Goal: Task Accomplishment & Management: Manage account settings

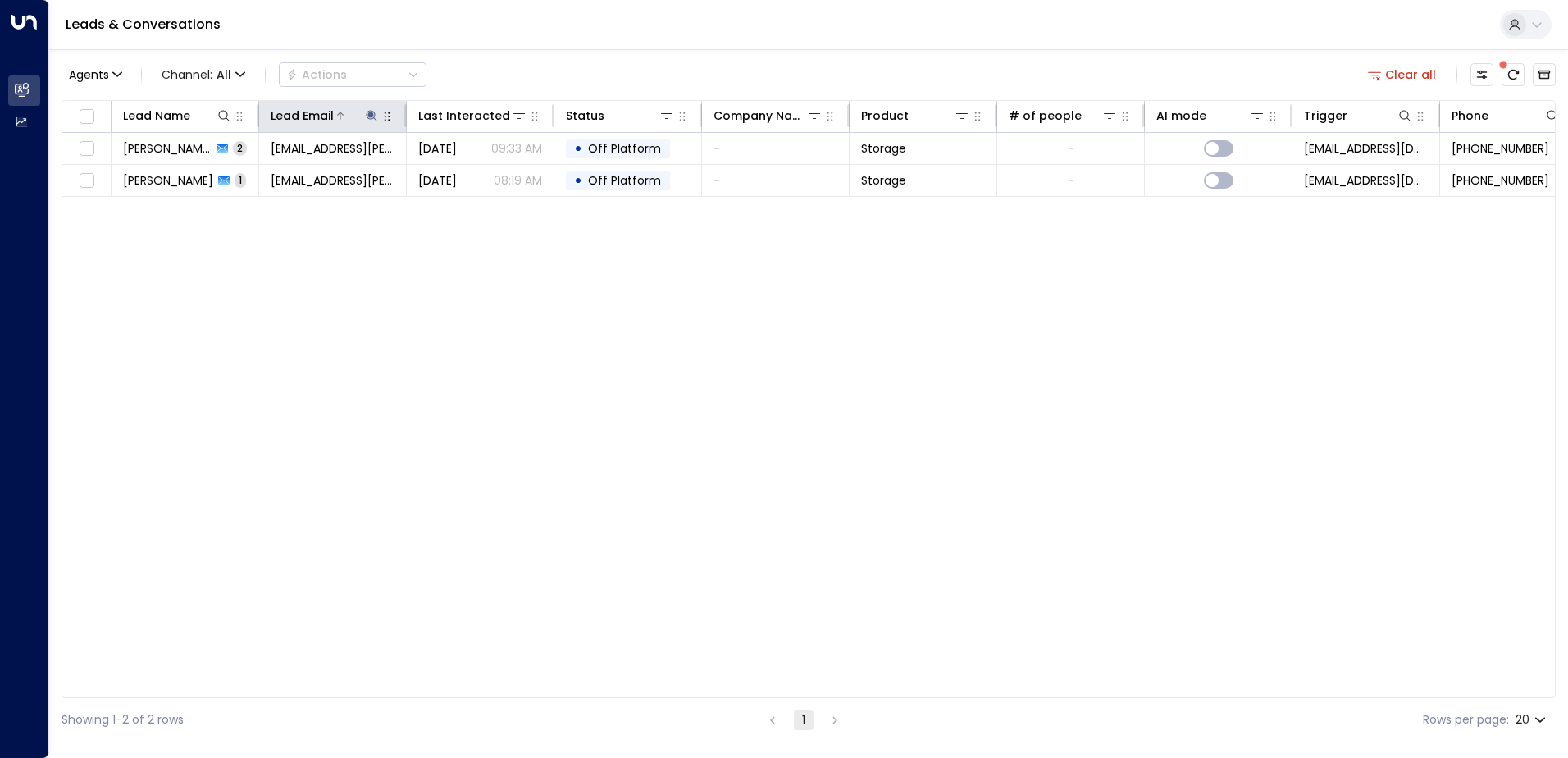
click at [373, 114] on icon at bounding box center [371, 115] width 10 height 10
click at [474, 174] on icon "button" at bounding box center [475, 175] width 10 height 10
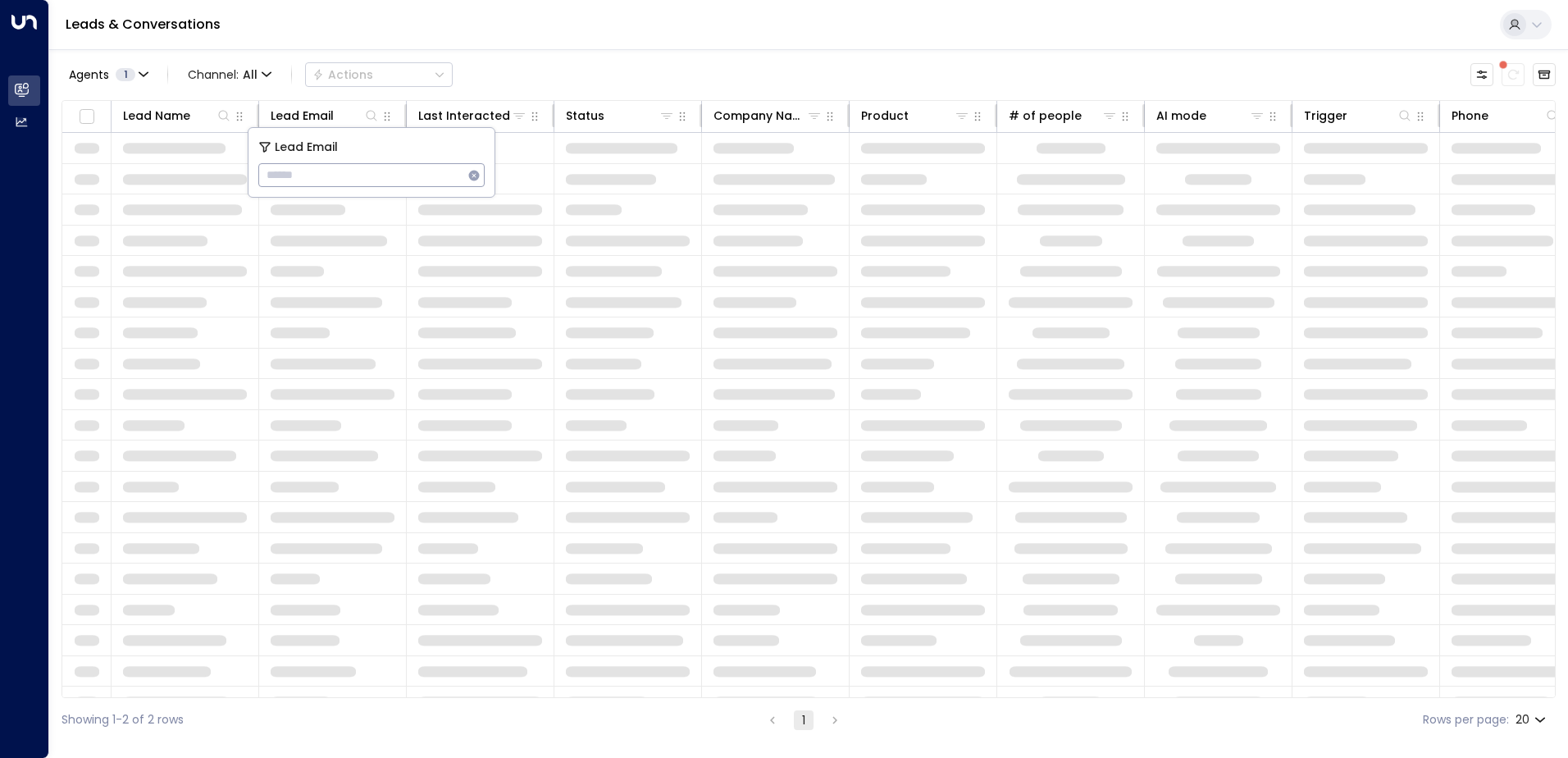
type input "**********"
click at [601, 37] on div "Leads & Conversations" at bounding box center [808, 25] width 1518 height 50
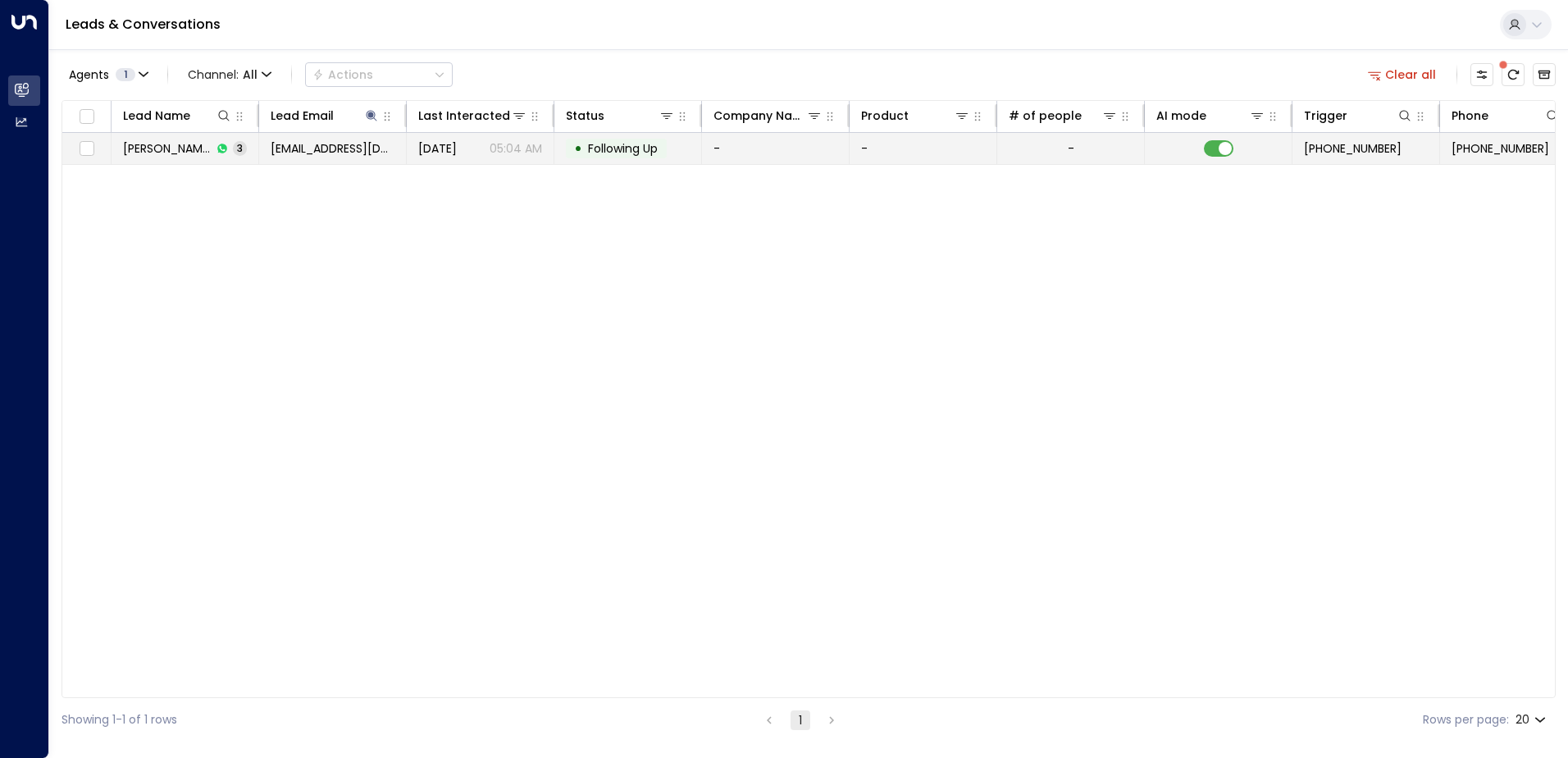
click at [300, 145] on span "[EMAIL_ADDRESS][DOMAIN_NAME]" at bounding box center [332, 148] width 123 height 17
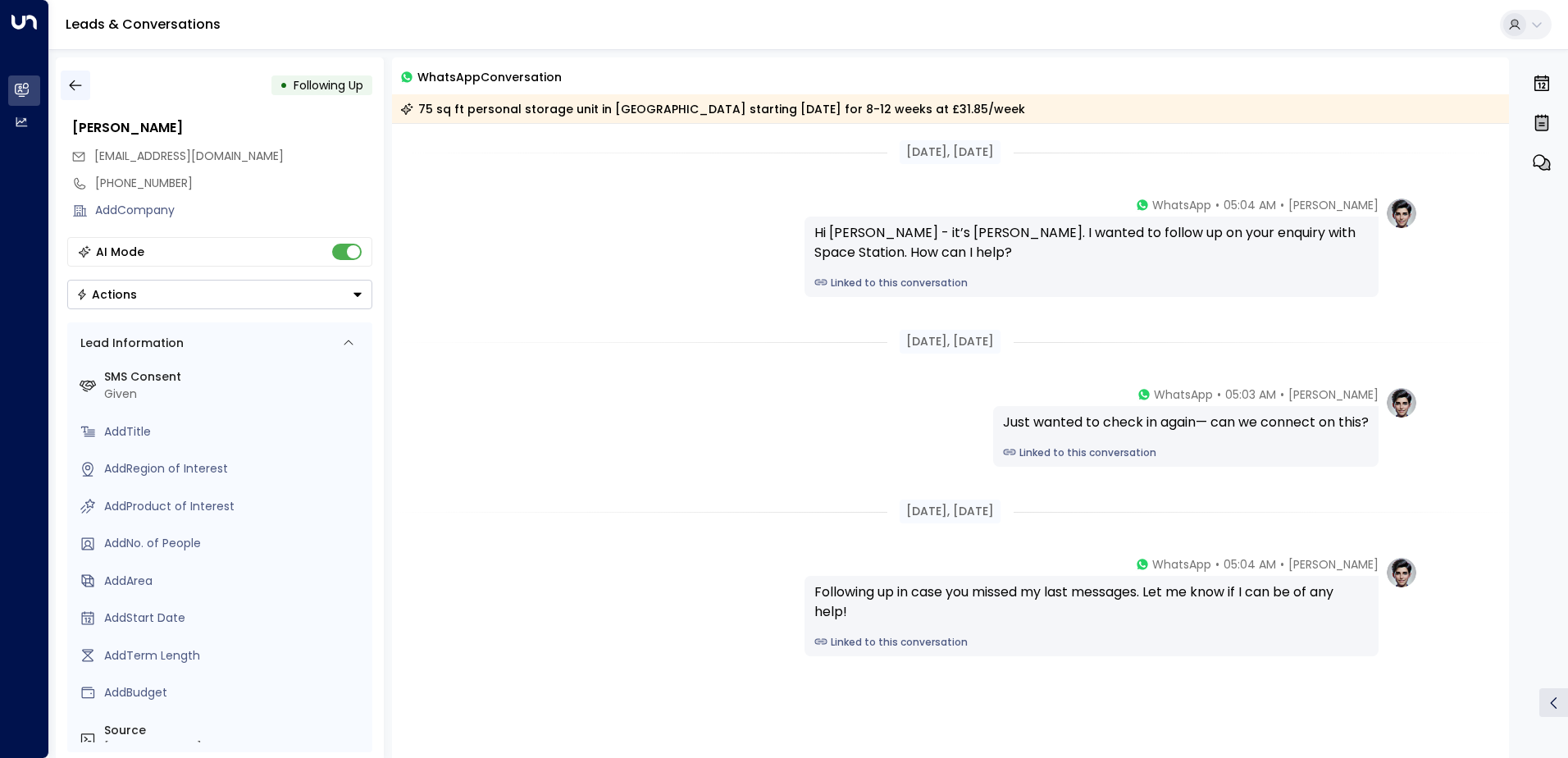
click at [76, 95] on button "button" at bounding box center [76, 85] width 30 height 30
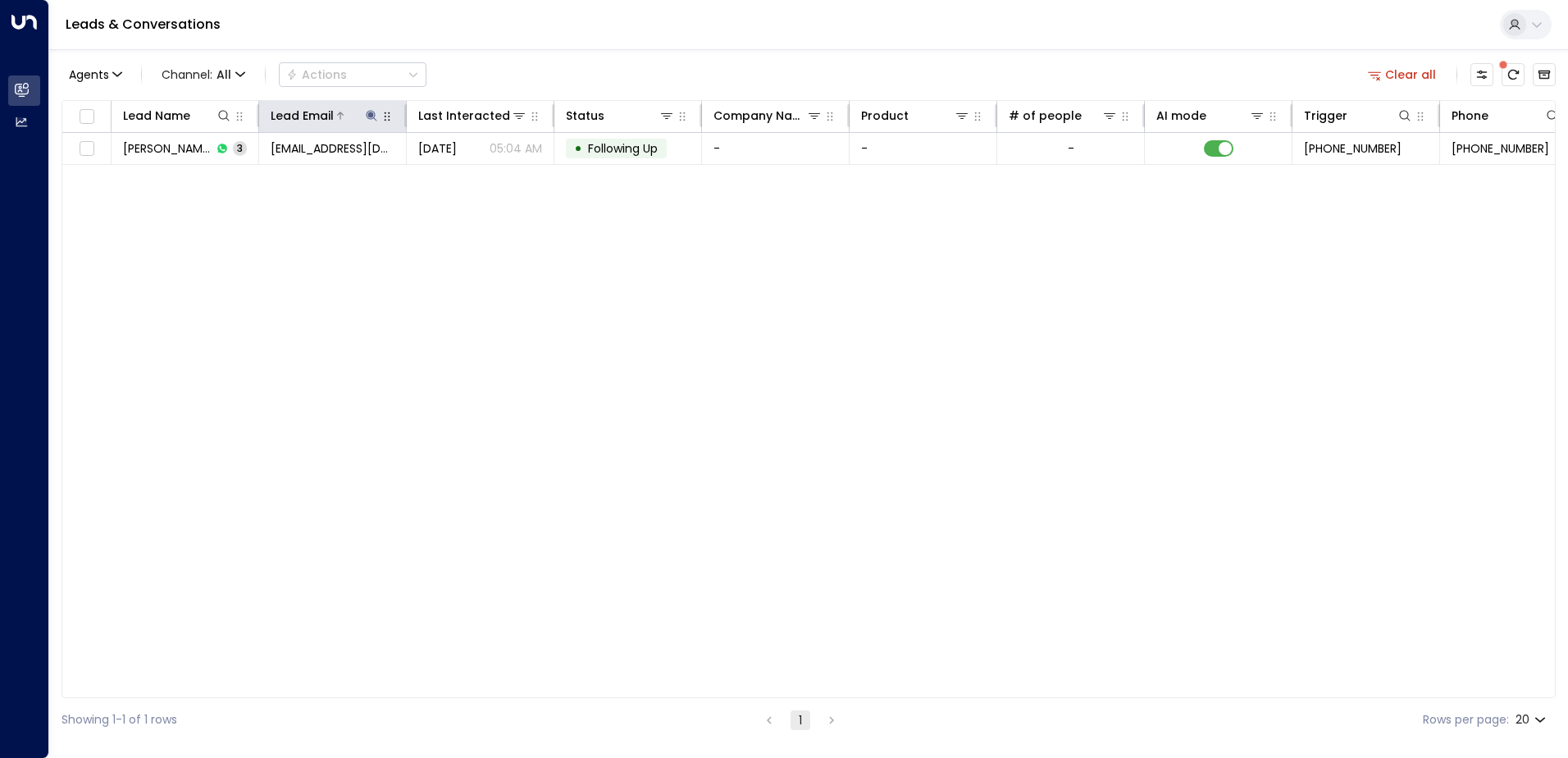
click at [369, 119] on icon at bounding box center [371, 115] width 10 height 10
click at [473, 177] on icon "button" at bounding box center [475, 175] width 10 height 10
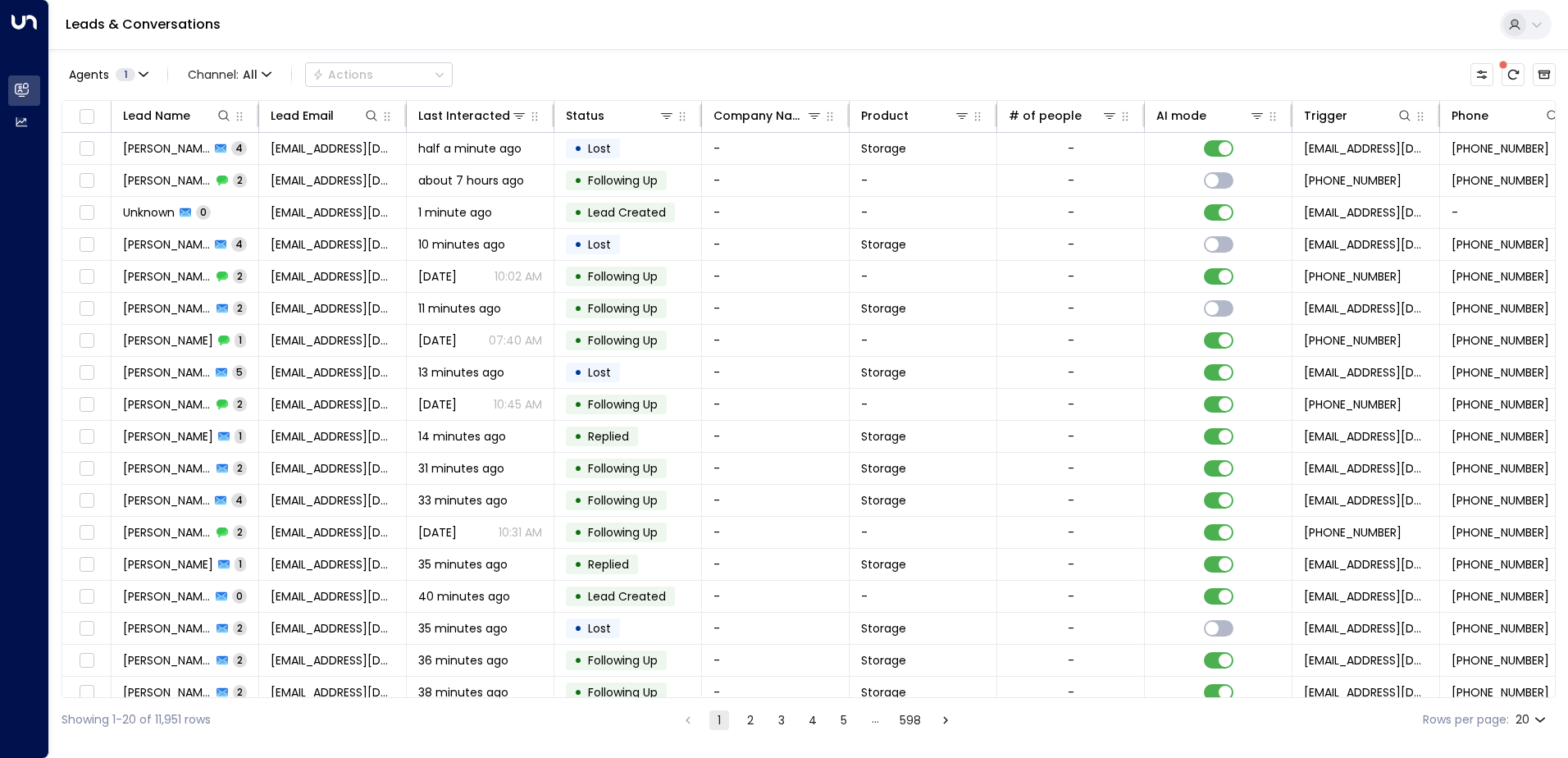
click at [578, 46] on div "Leads & Conversations" at bounding box center [808, 25] width 1518 height 50
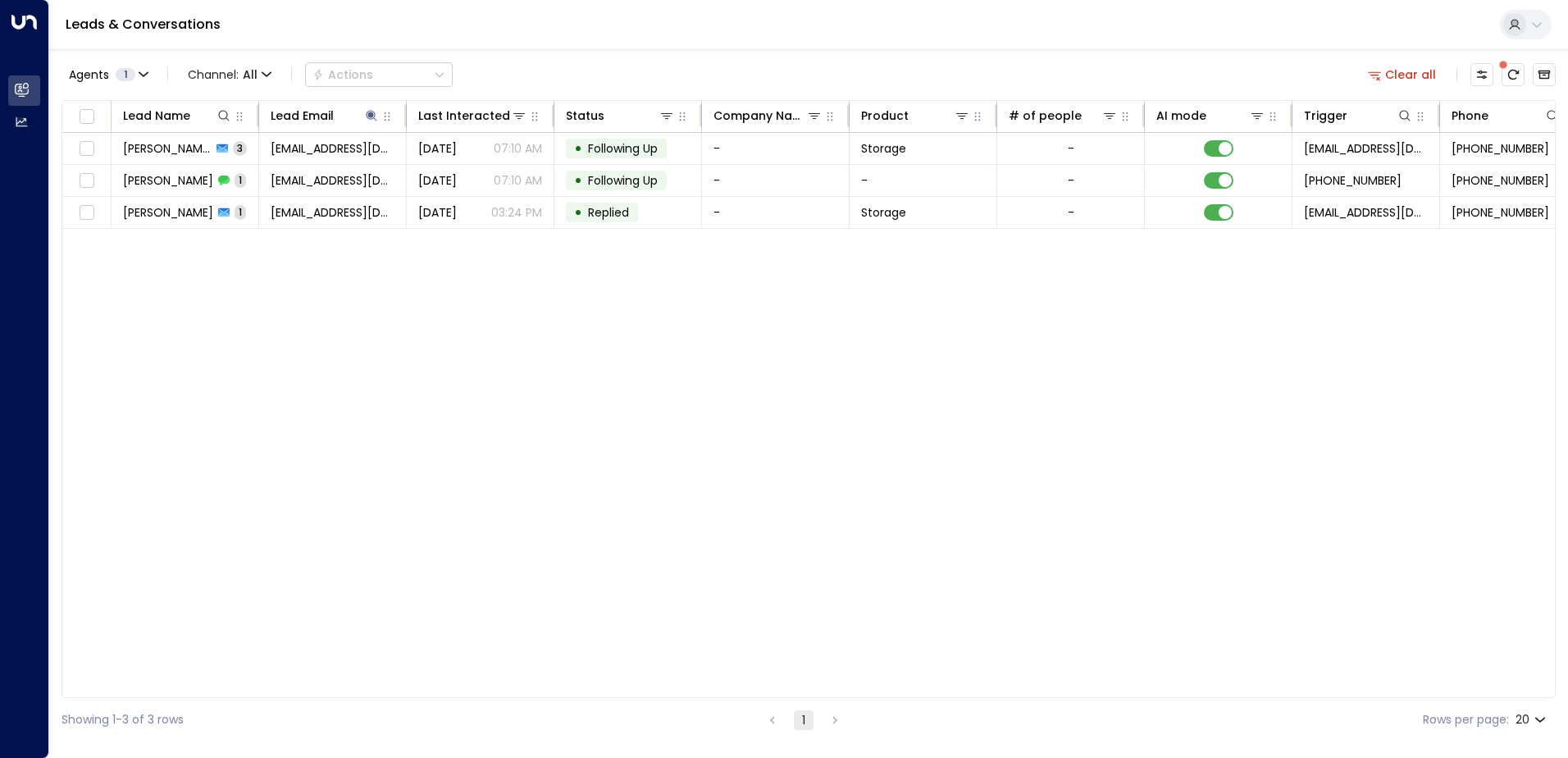
click at [171, 152] on span "[PERSON_NAME]" at bounding box center [168, 148] width 89 height 17
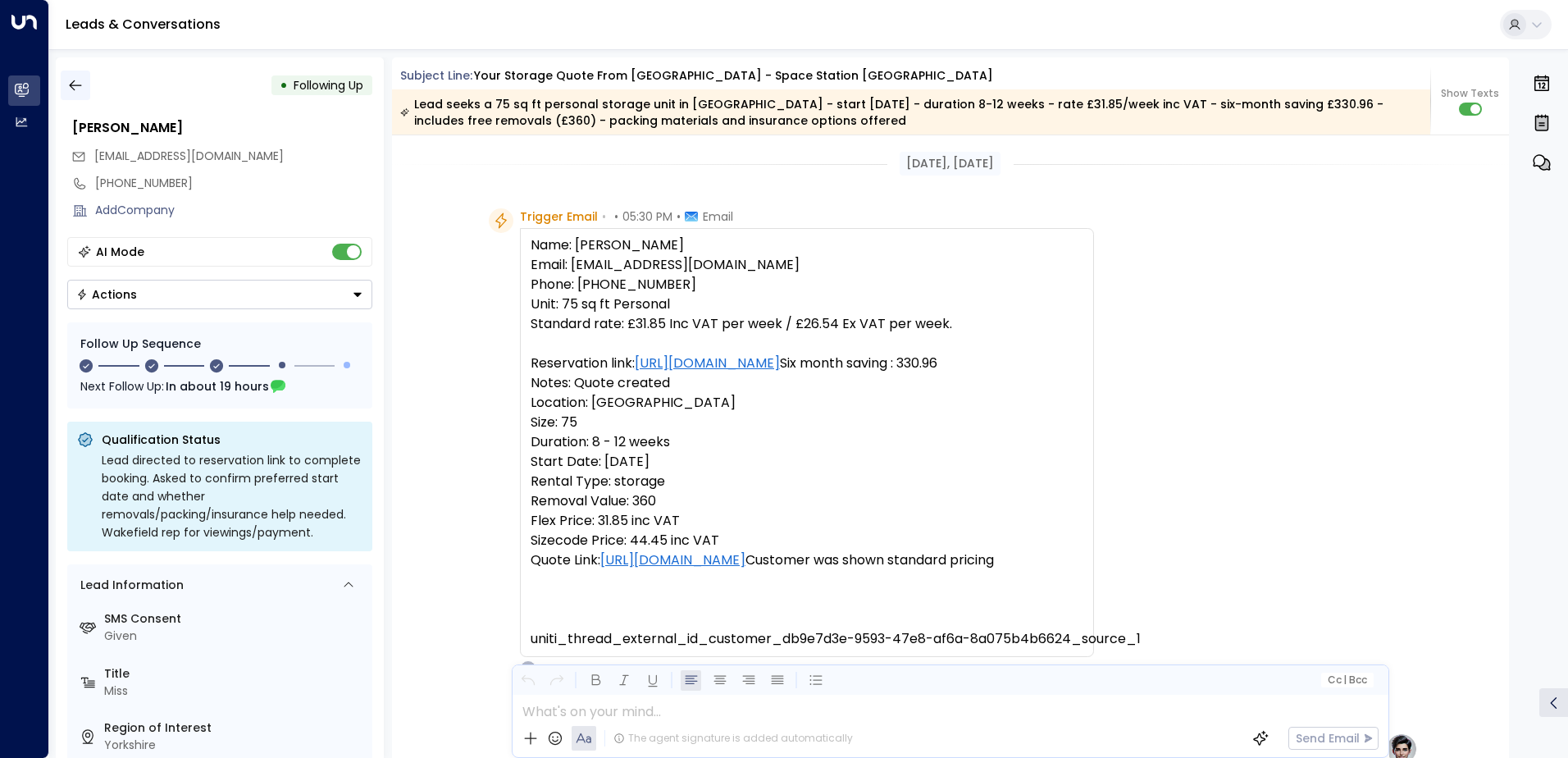
click at [73, 88] on icon "button" at bounding box center [75, 85] width 17 height 17
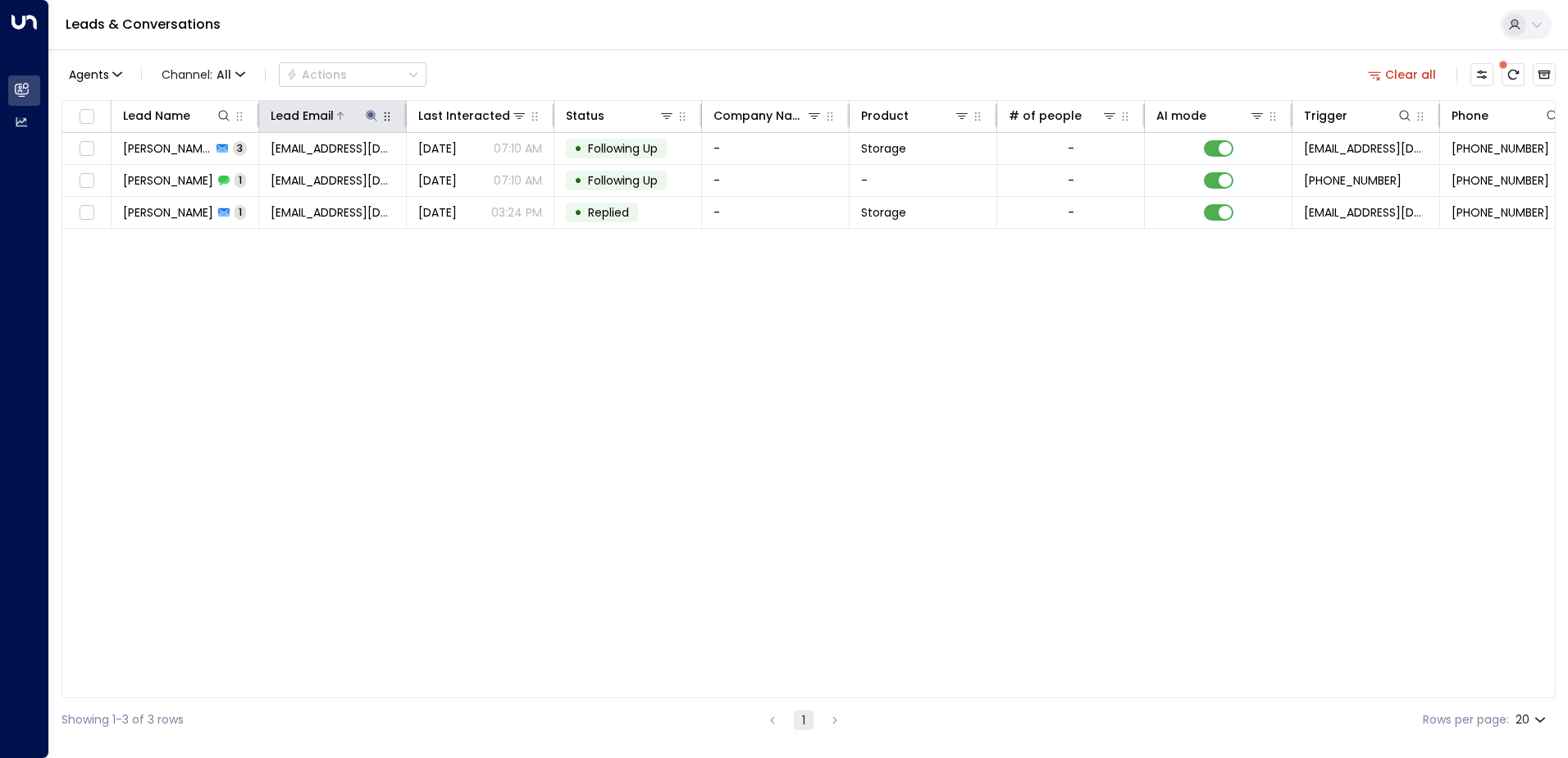
click at [362, 118] on div at bounding box center [356, 116] width 46 height 17
click at [371, 114] on icon at bounding box center [371, 115] width 10 height 10
click at [472, 177] on icon "button" at bounding box center [474, 175] width 13 height 13
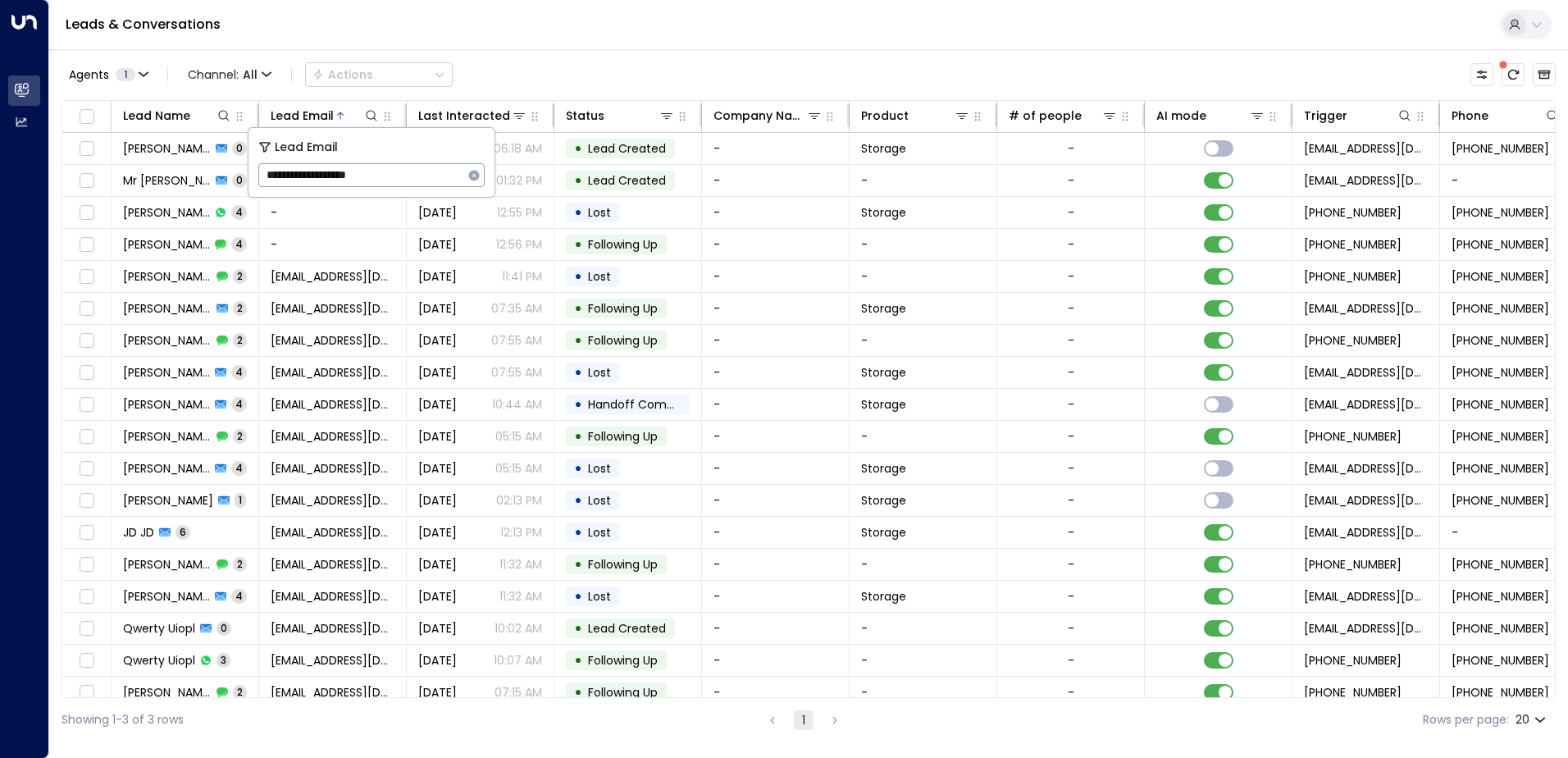
click at [526, 39] on div "Leads & Conversations" at bounding box center [808, 25] width 1518 height 50
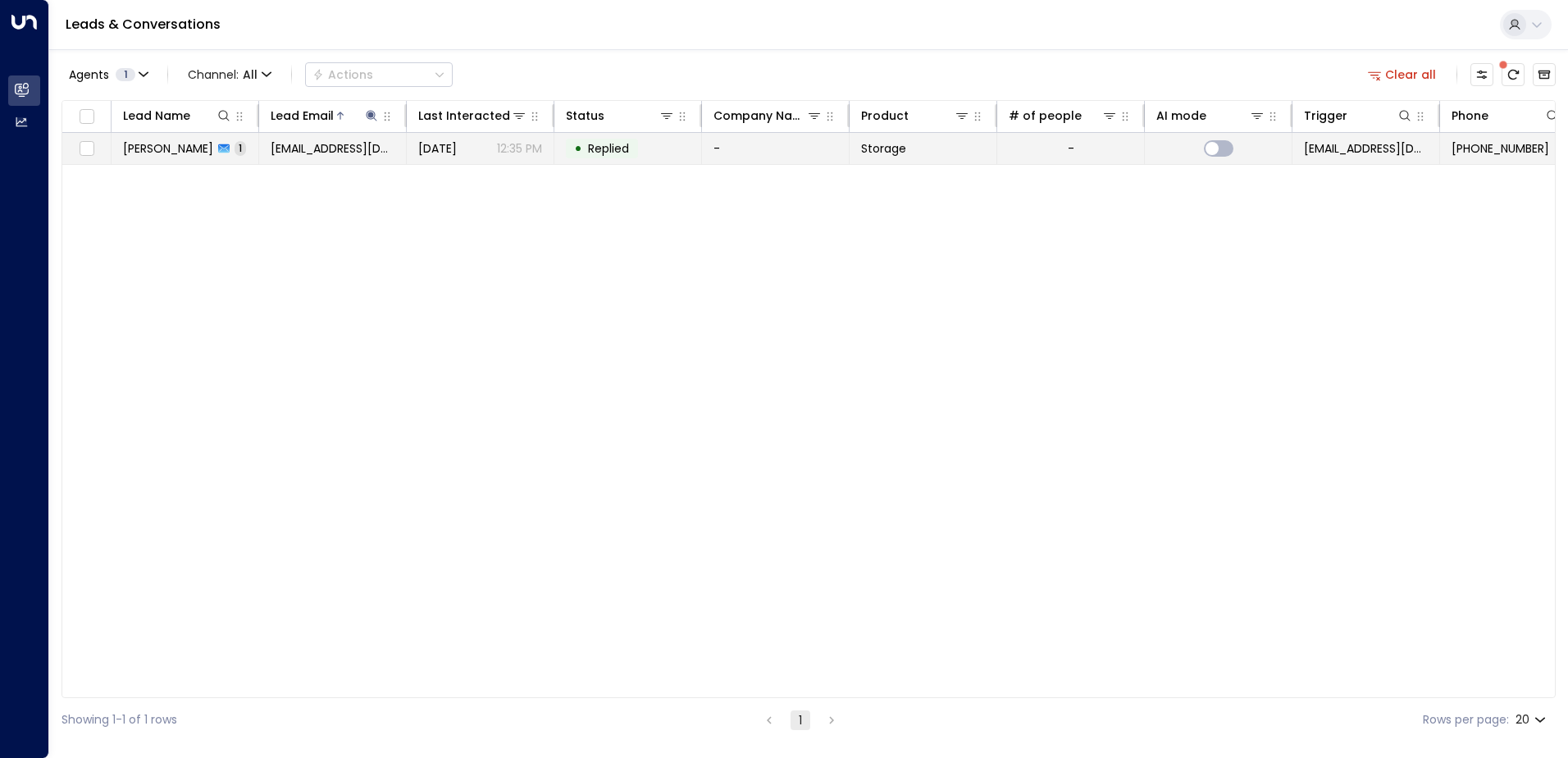
click at [180, 147] on span "[PERSON_NAME]" at bounding box center [169, 148] width 90 height 17
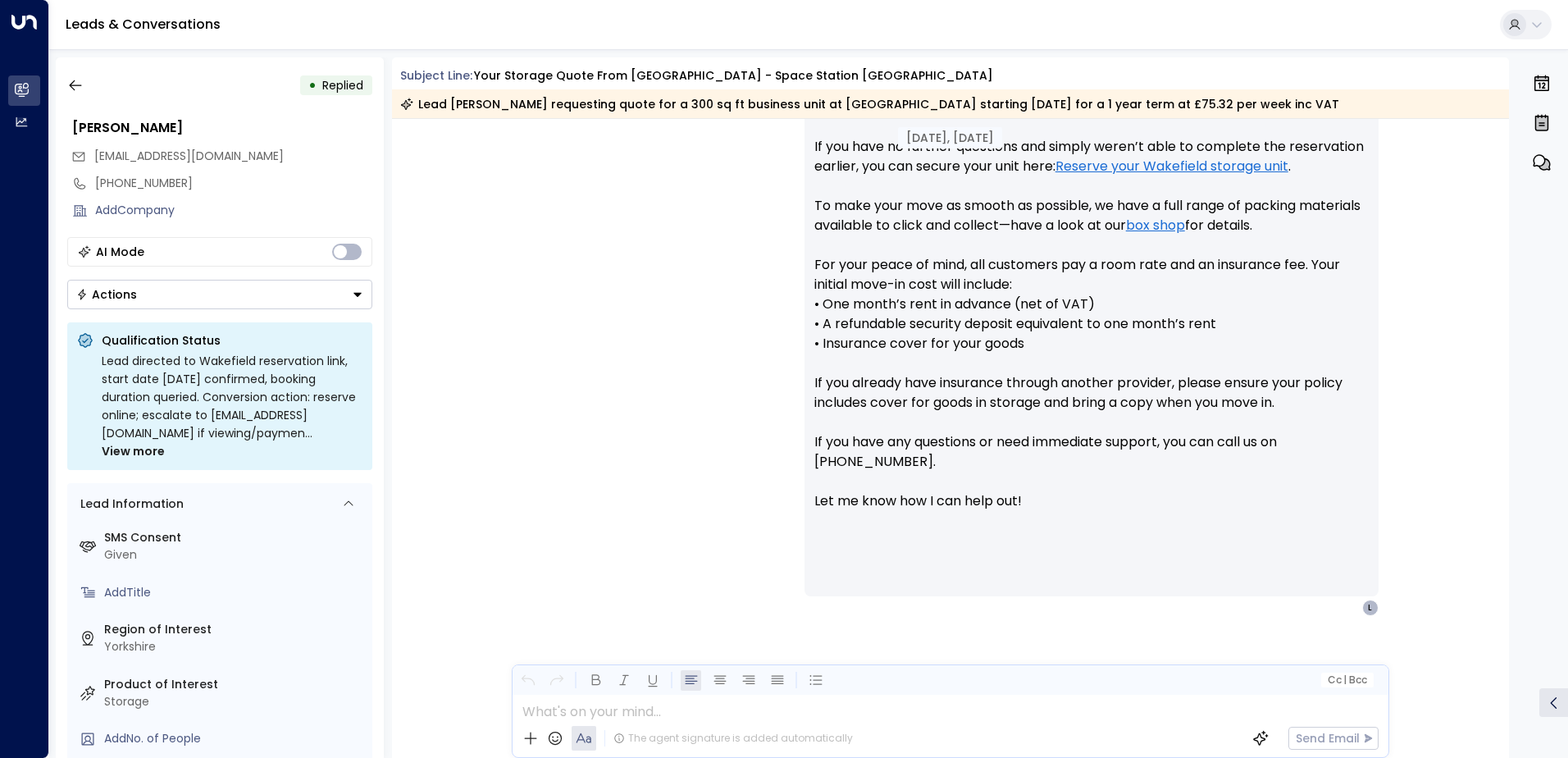
scroll to position [903, 0]
click at [74, 88] on icon "button" at bounding box center [75, 85] width 17 height 17
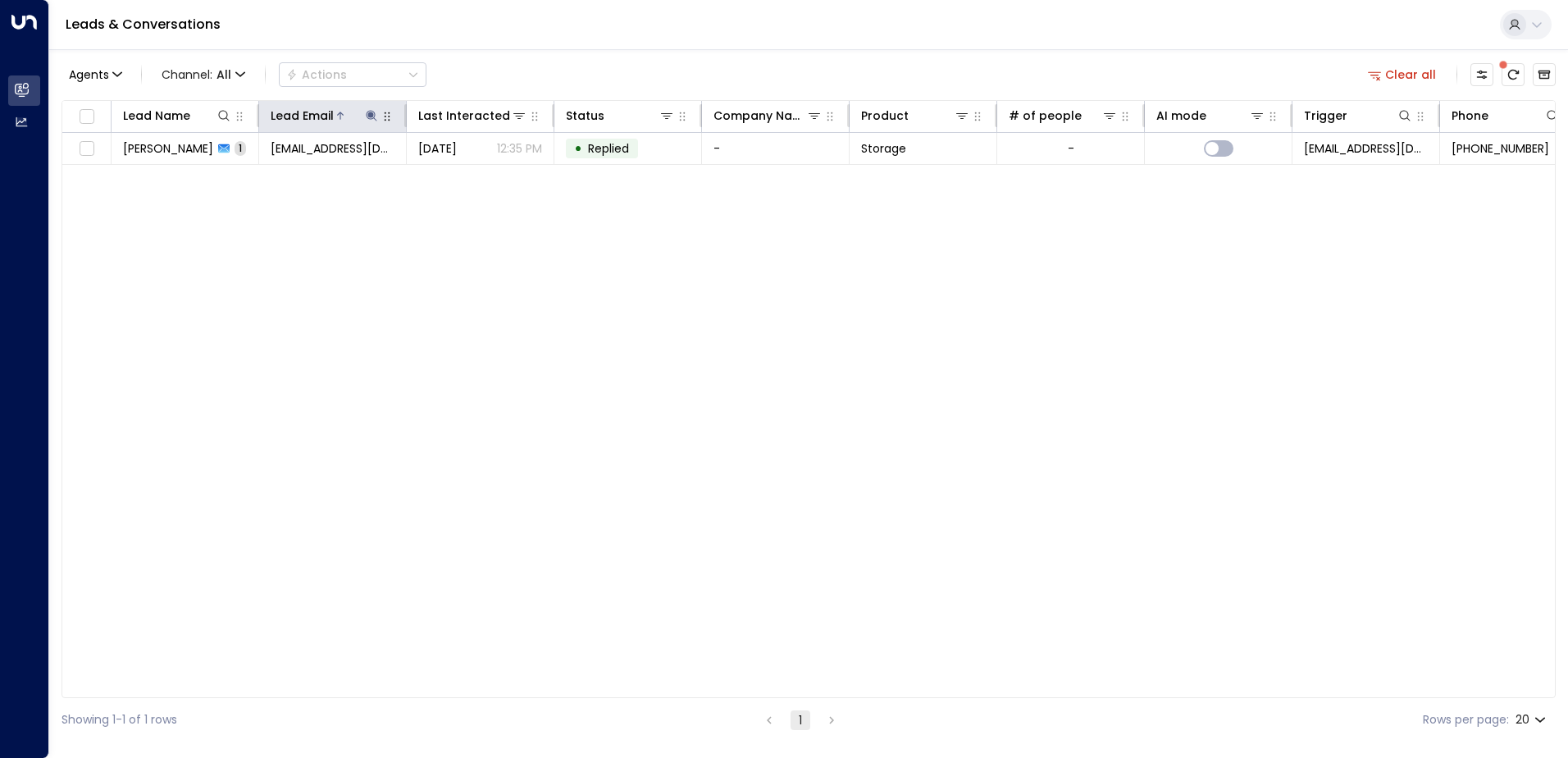
click at [373, 114] on icon at bounding box center [371, 115] width 10 height 10
click at [471, 177] on icon "button" at bounding box center [475, 175] width 10 height 10
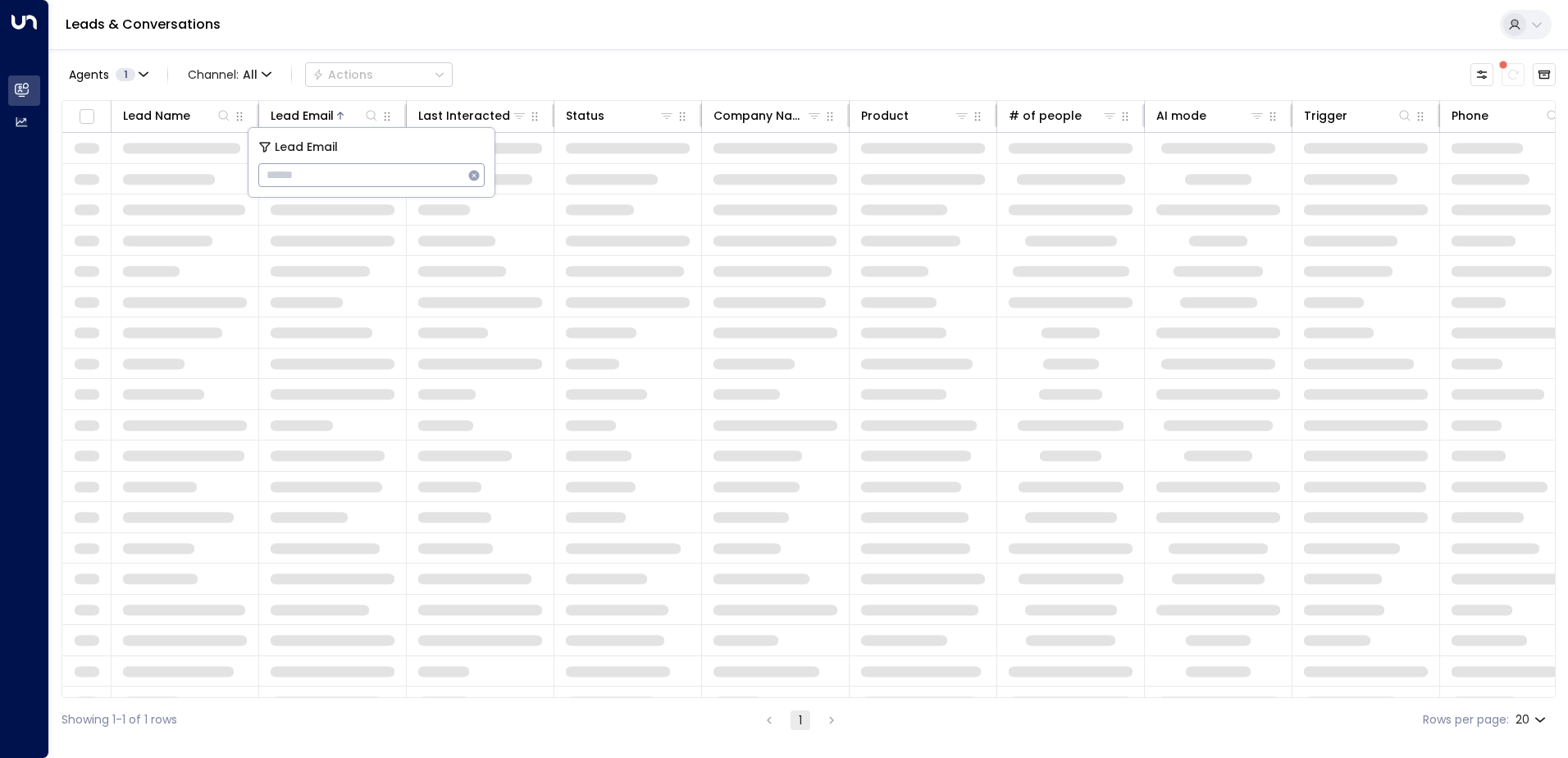
type input "**********"
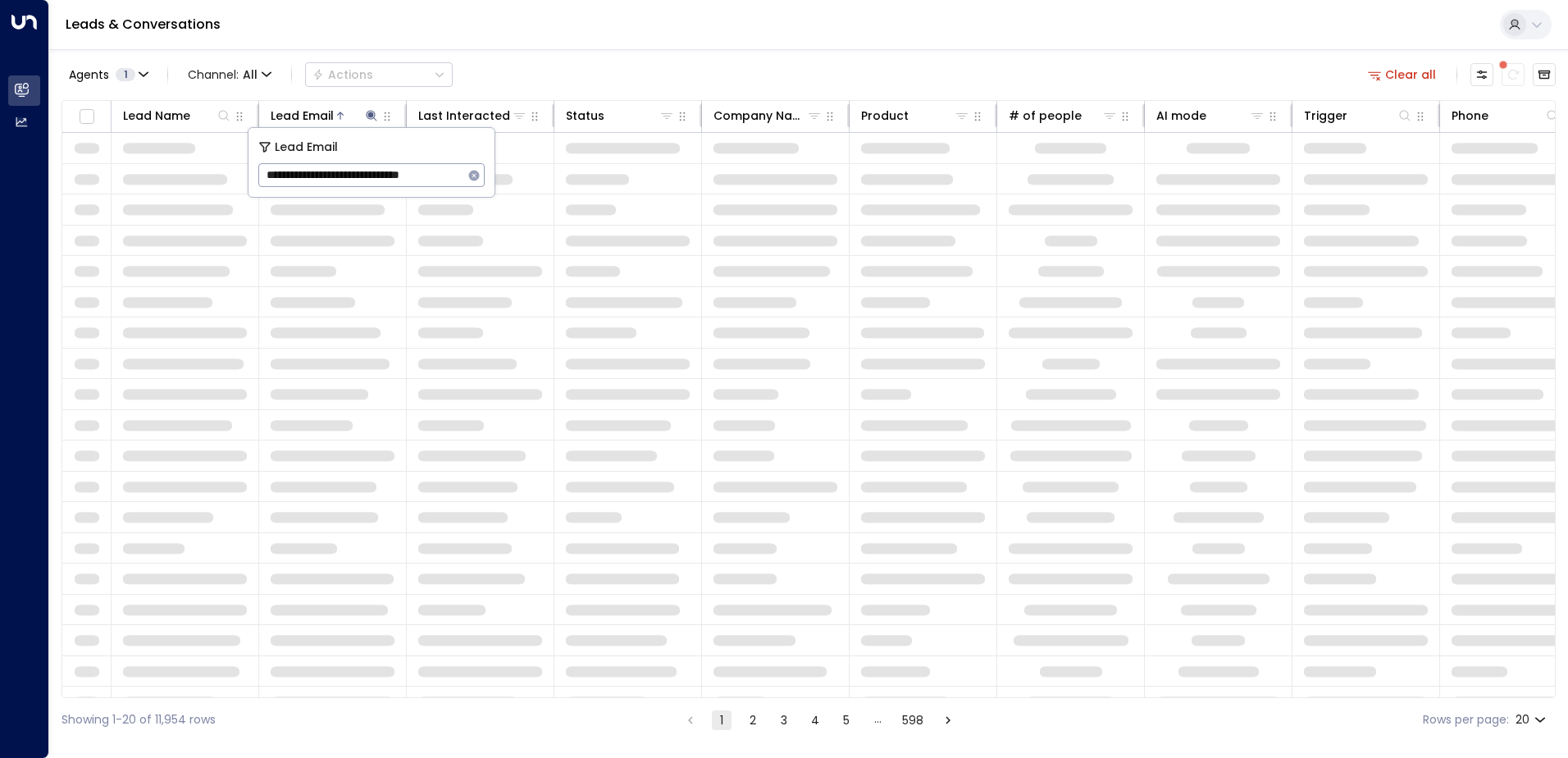
scroll to position [0, 10]
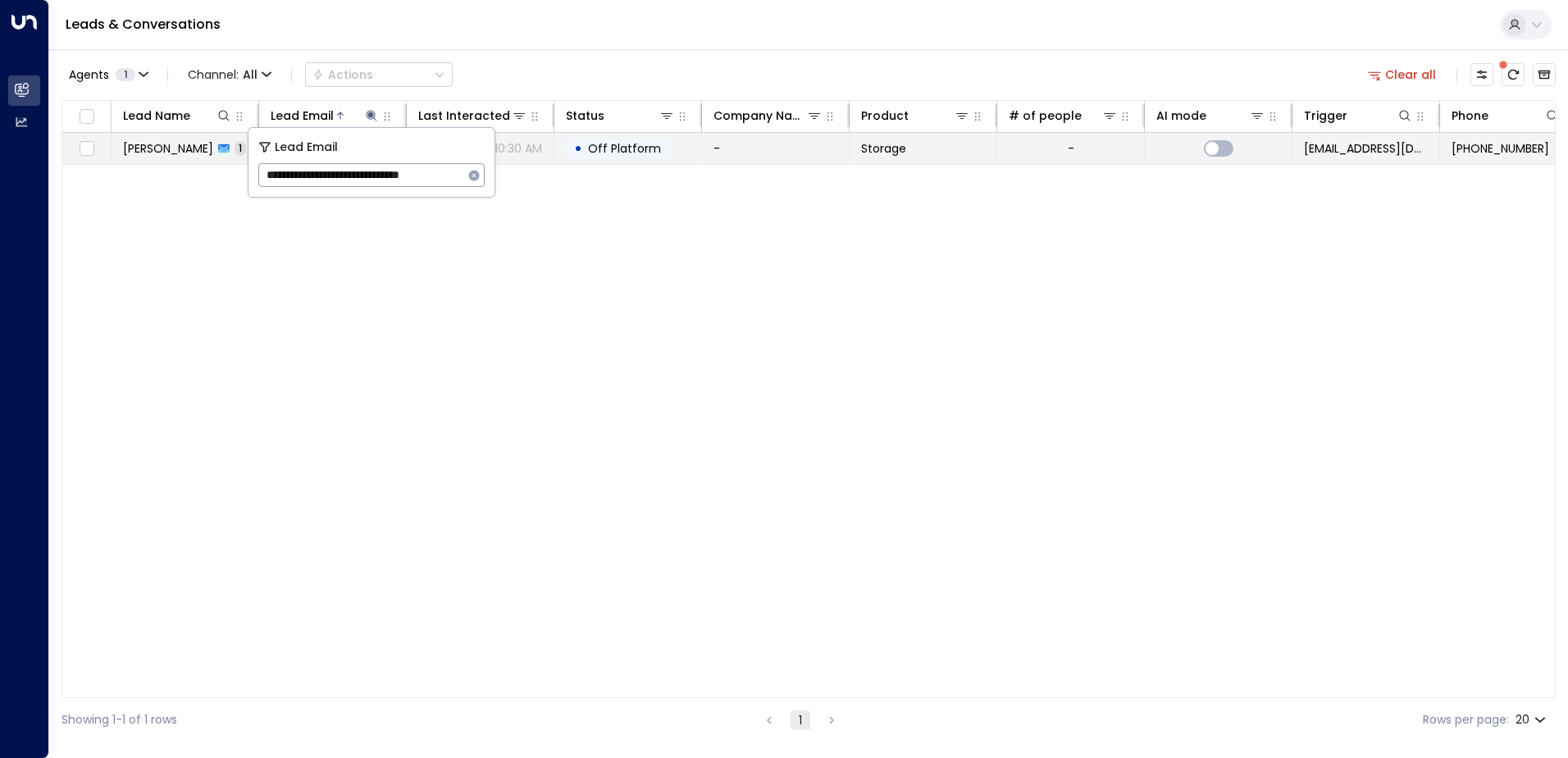
click at [159, 151] on span "[PERSON_NAME]" at bounding box center [169, 148] width 90 height 17
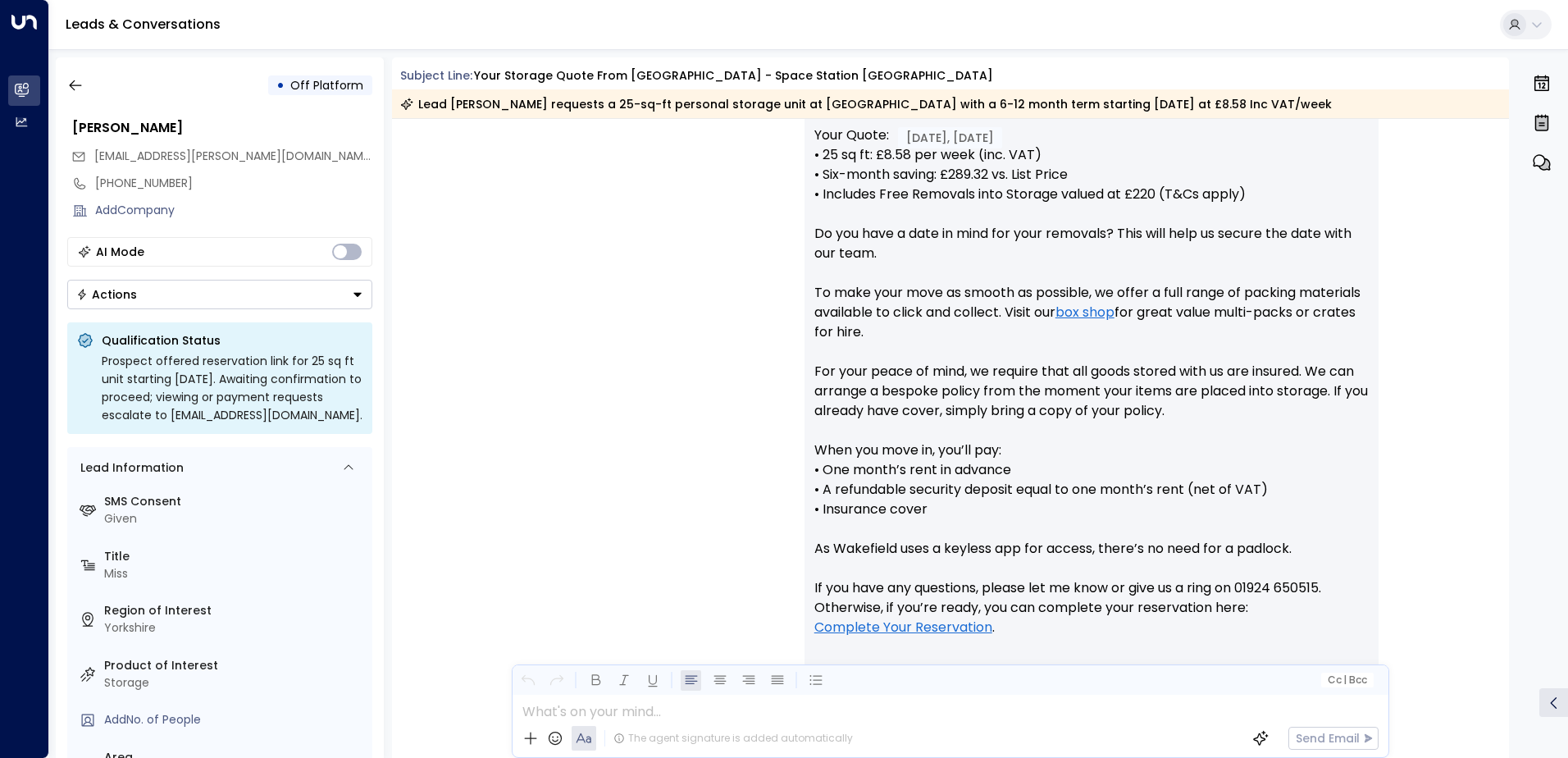
scroll to position [805, 0]
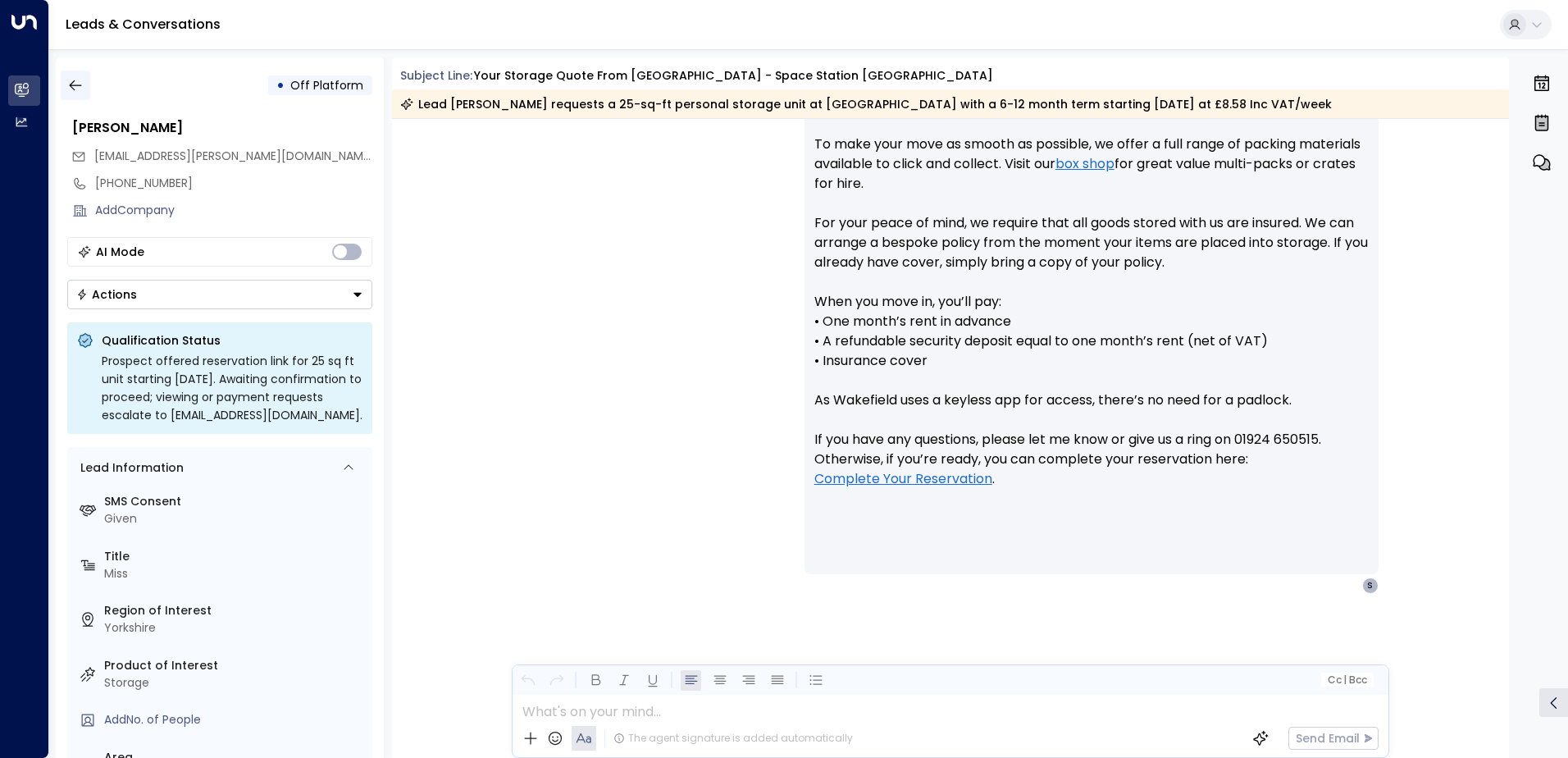
click at [76, 85] on icon "button" at bounding box center [75, 85] width 12 height 10
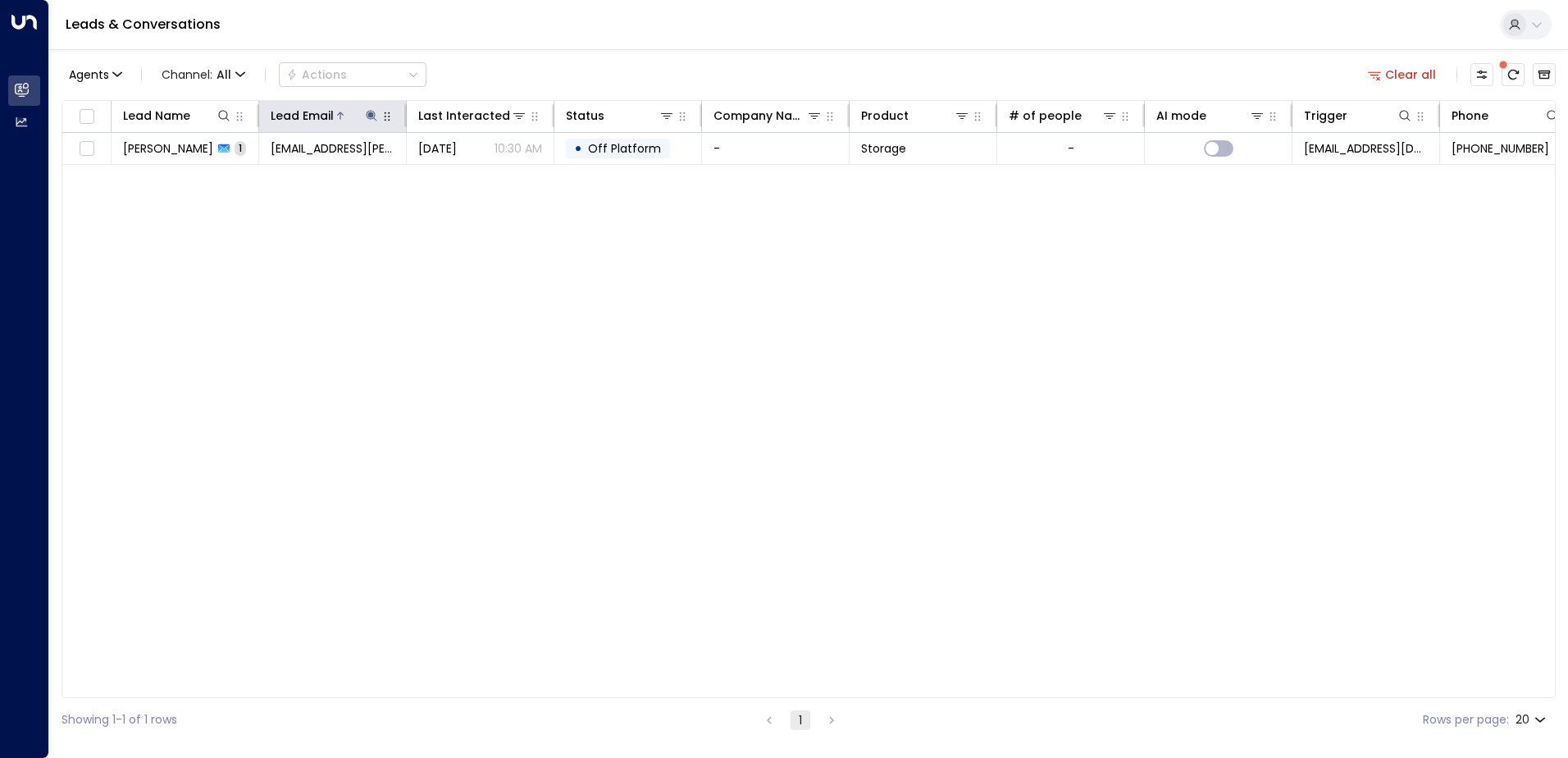
click at [367, 117] on icon at bounding box center [371, 115] width 13 height 13
click at [475, 170] on icon "button" at bounding box center [475, 175] width 10 height 10
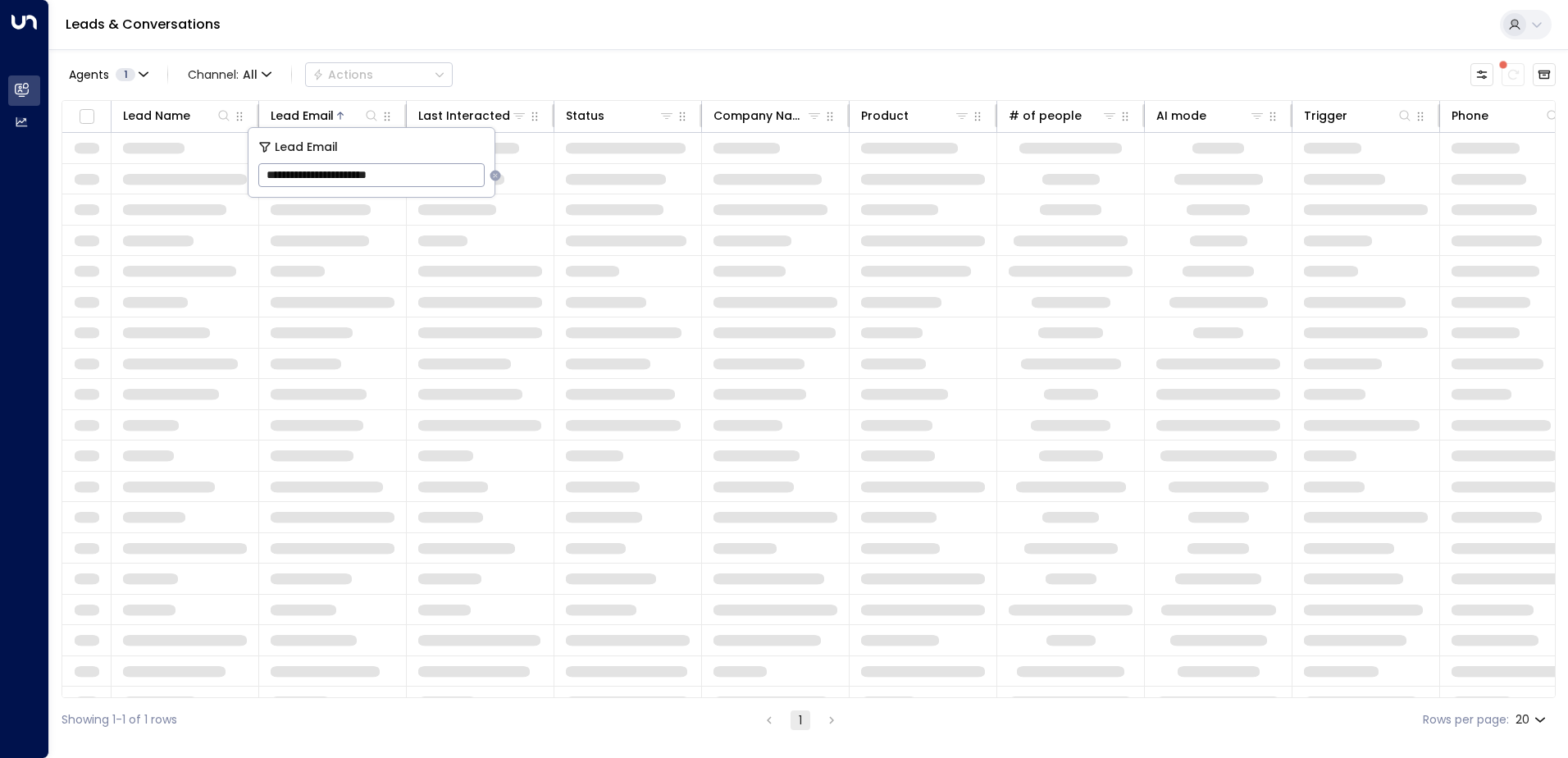
click at [516, 37] on div "Leads & Conversations" at bounding box center [808, 25] width 1518 height 50
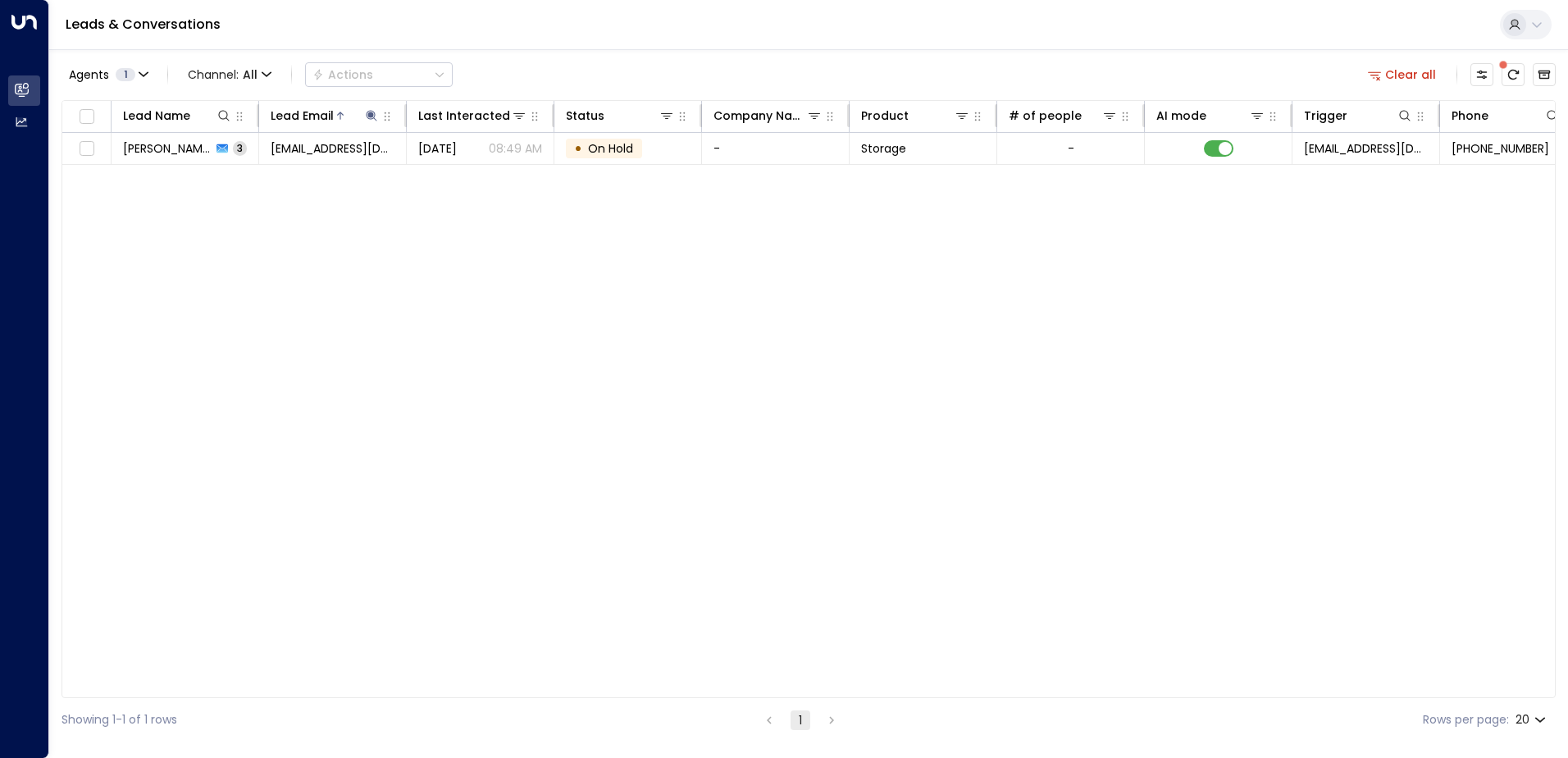
click at [330, 146] on span "[EMAIL_ADDRESS][DOMAIN_NAME]" at bounding box center [332, 148] width 123 height 17
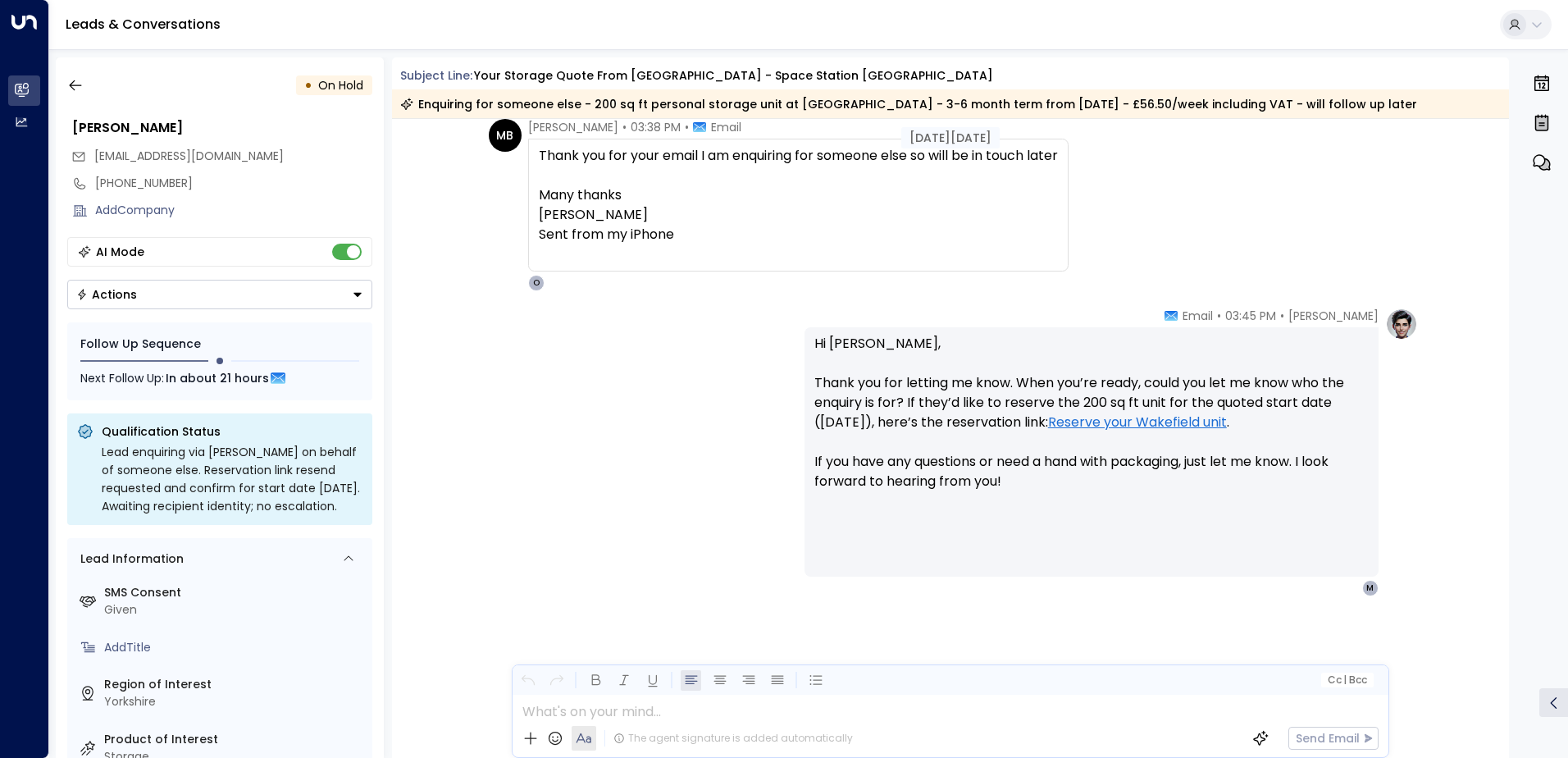
scroll to position [1259, 0]
click at [80, 85] on icon "button" at bounding box center [75, 85] width 12 height 10
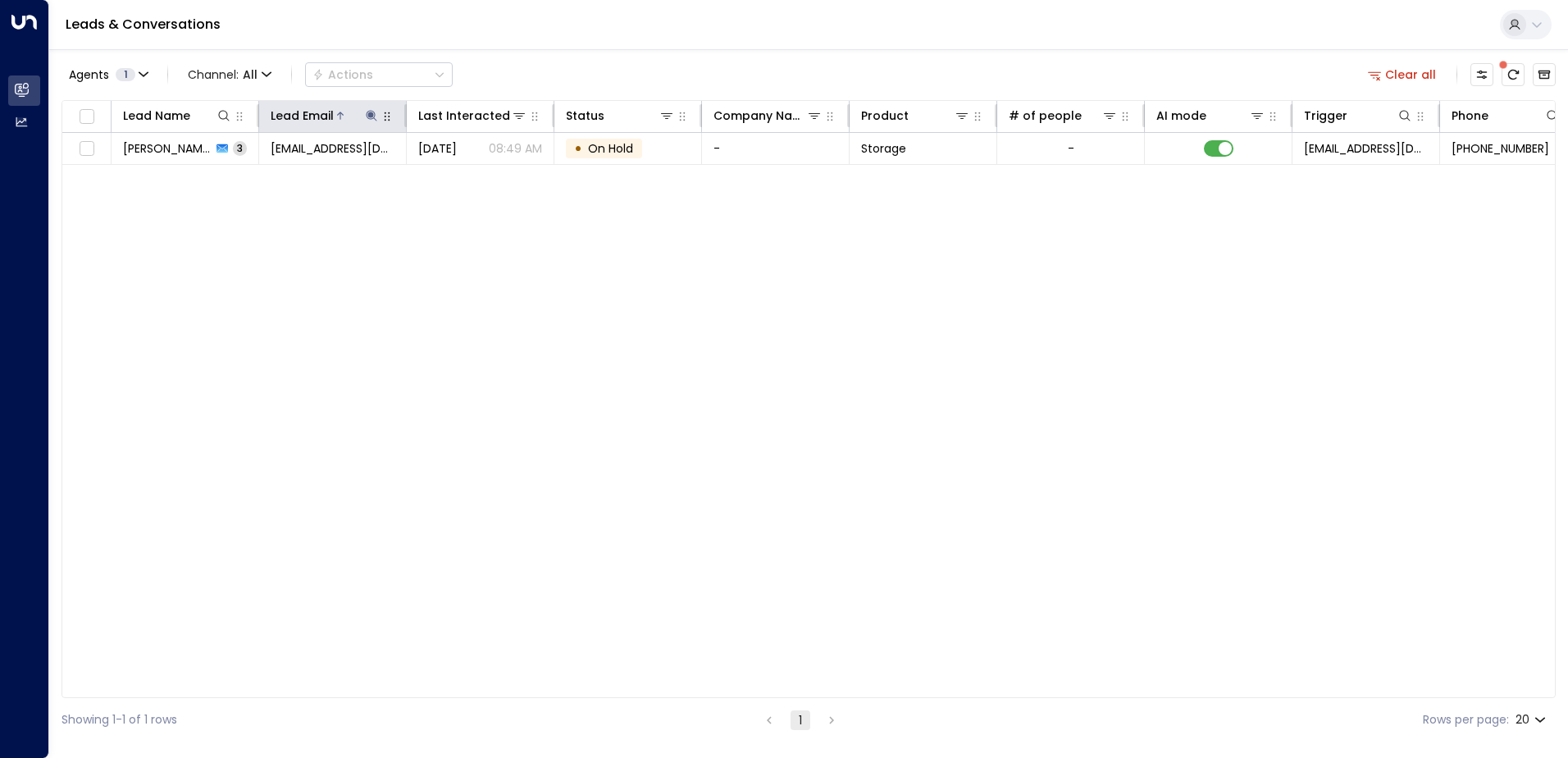
click at [369, 116] on icon at bounding box center [371, 115] width 10 height 10
click at [474, 176] on icon "button" at bounding box center [475, 175] width 10 height 10
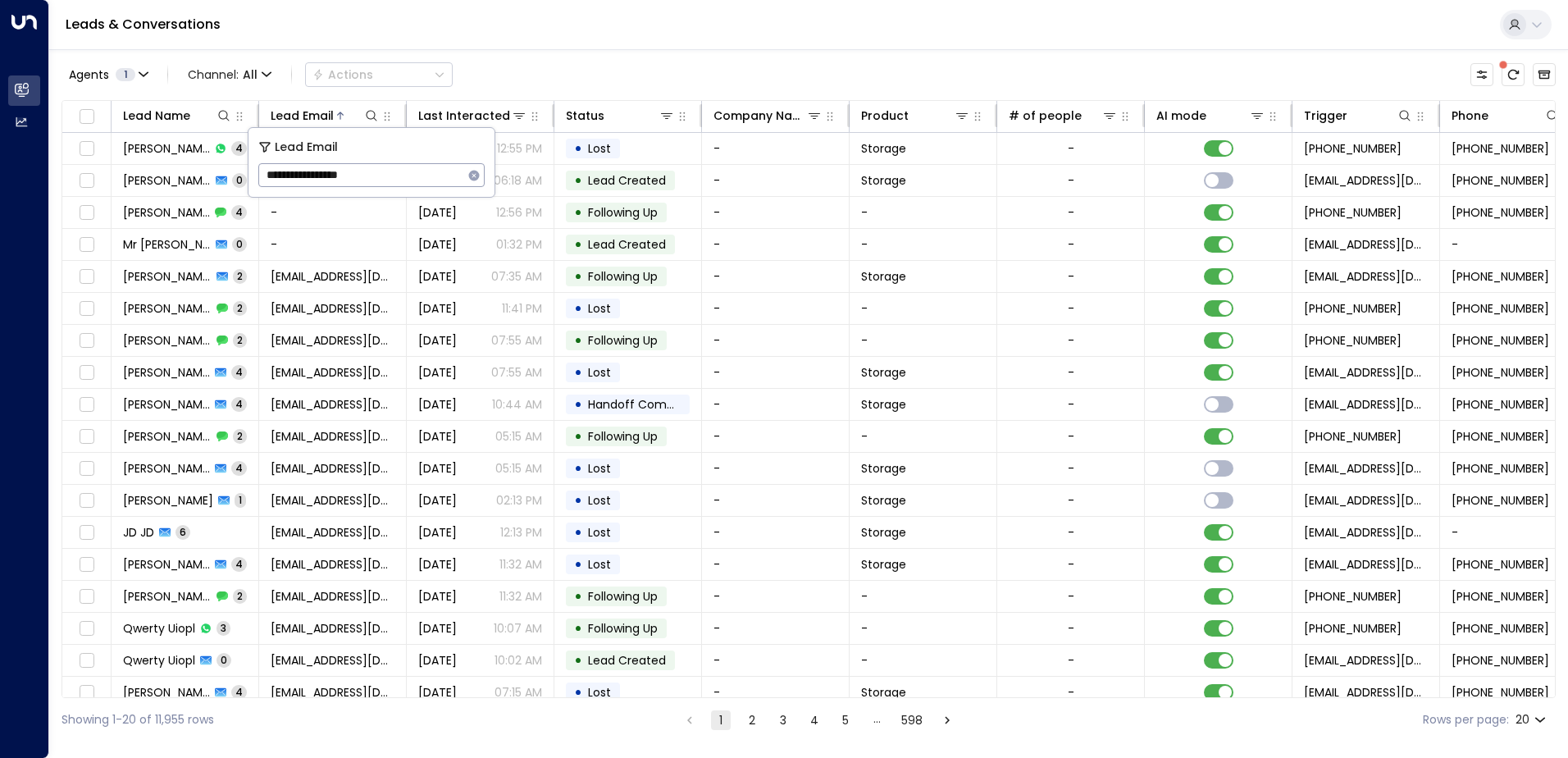
click at [488, 38] on div "Leads & Conversations" at bounding box center [808, 25] width 1518 height 50
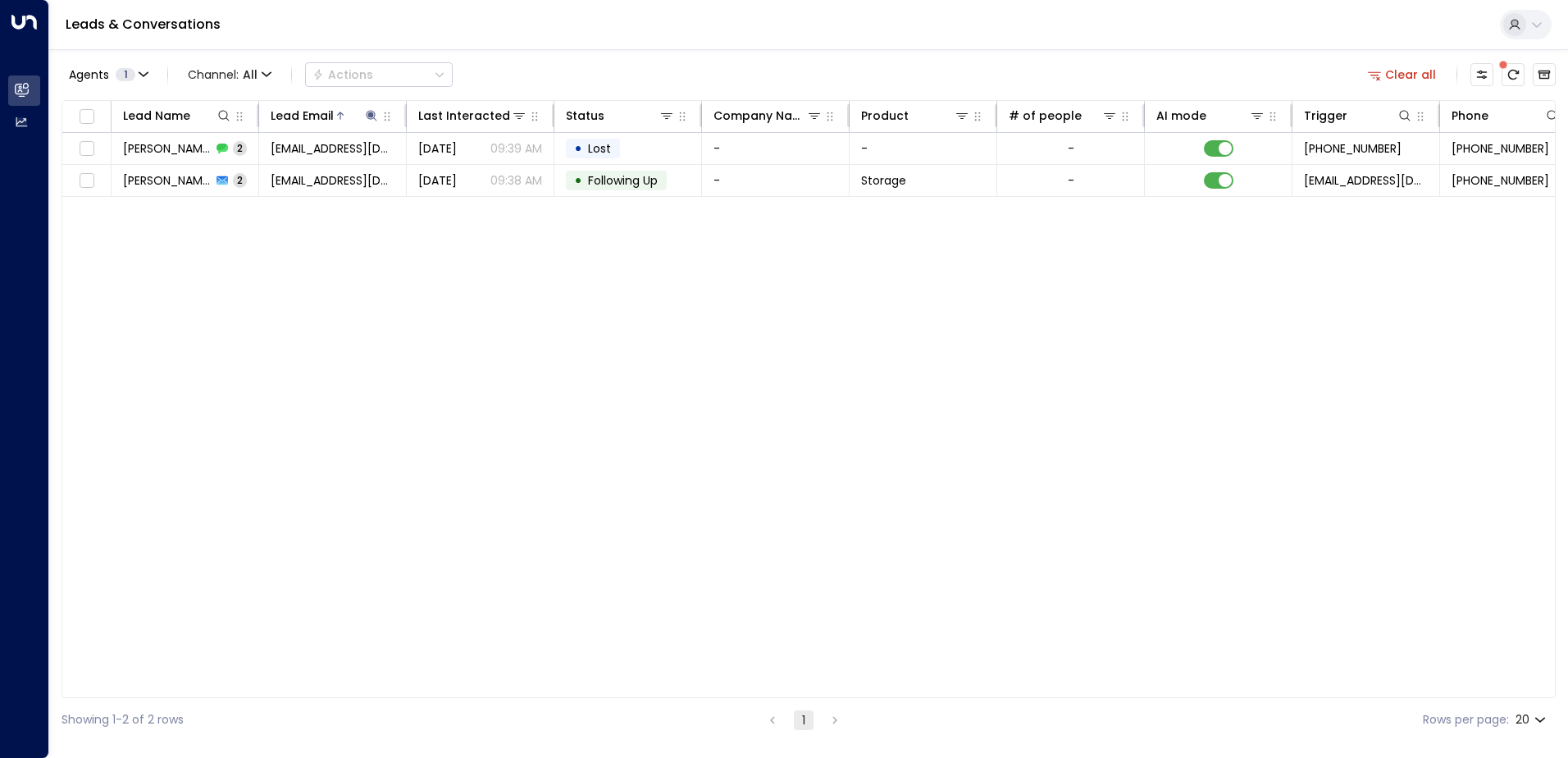
click at [160, 145] on span "[PERSON_NAME]" at bounding box center [168, 148] width 89 height 17
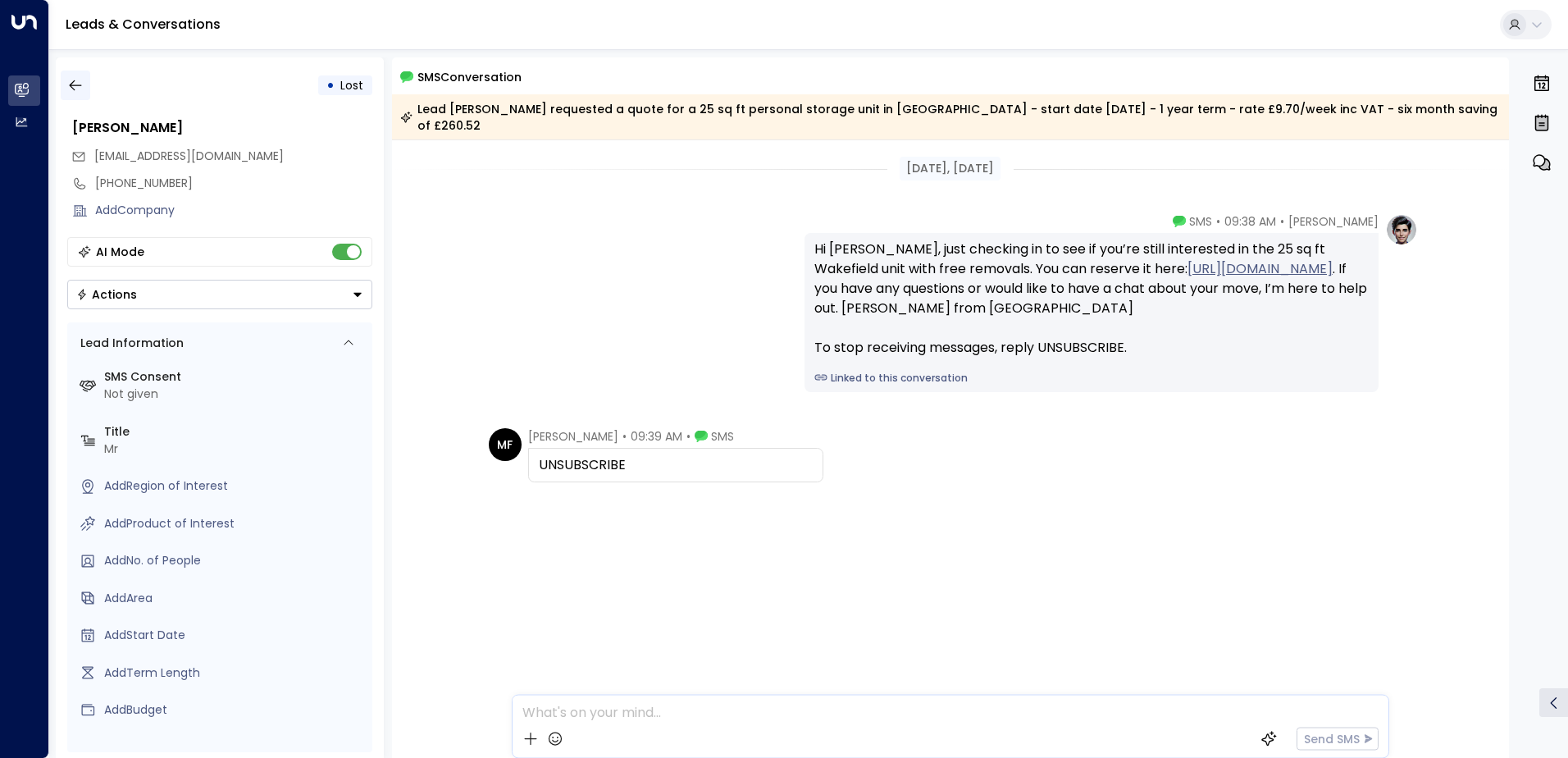
click at [79, 85] on icon "button" at bounding box center [75, 85] width 12 height 10
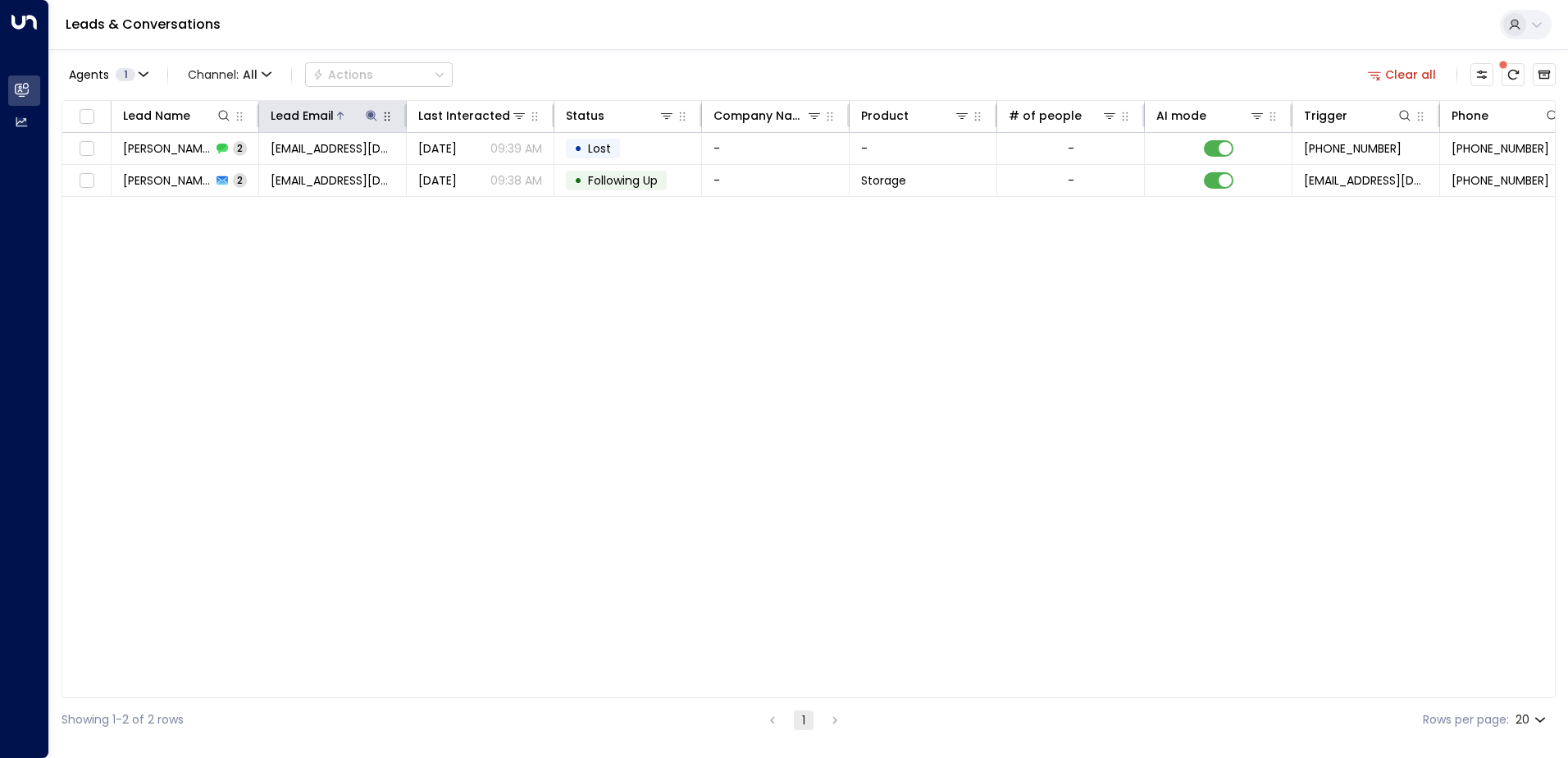
click at [370, 115] on icon at bounding box center [371, 115] width 10 height 10
click at [471, 181] on icon "button" at bounding box center [474, 175] width 13 height 13
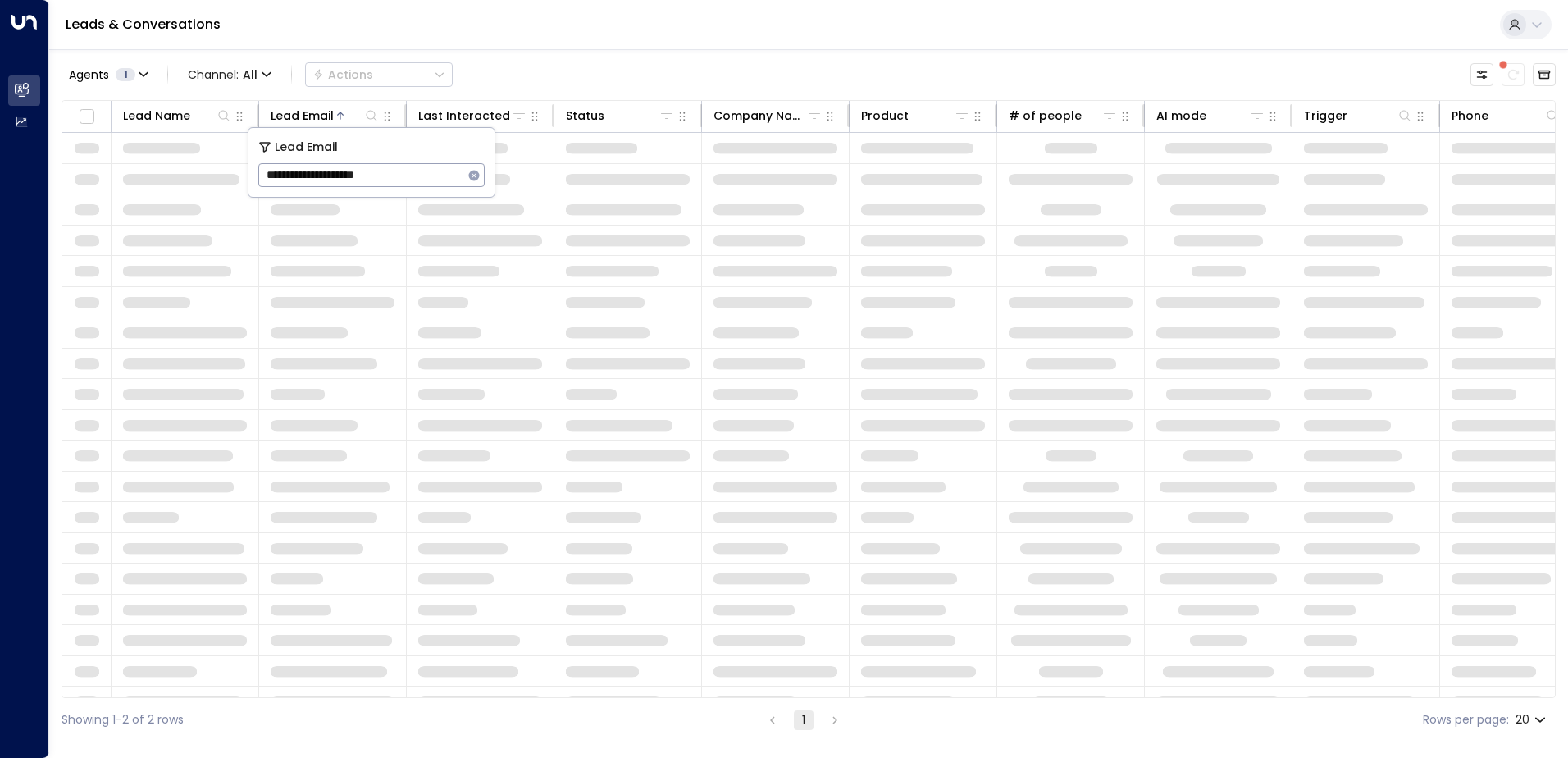
click at [536, 34] on div "Leads & Conversations" at bounding box center [808, 25] width 1518 height 50
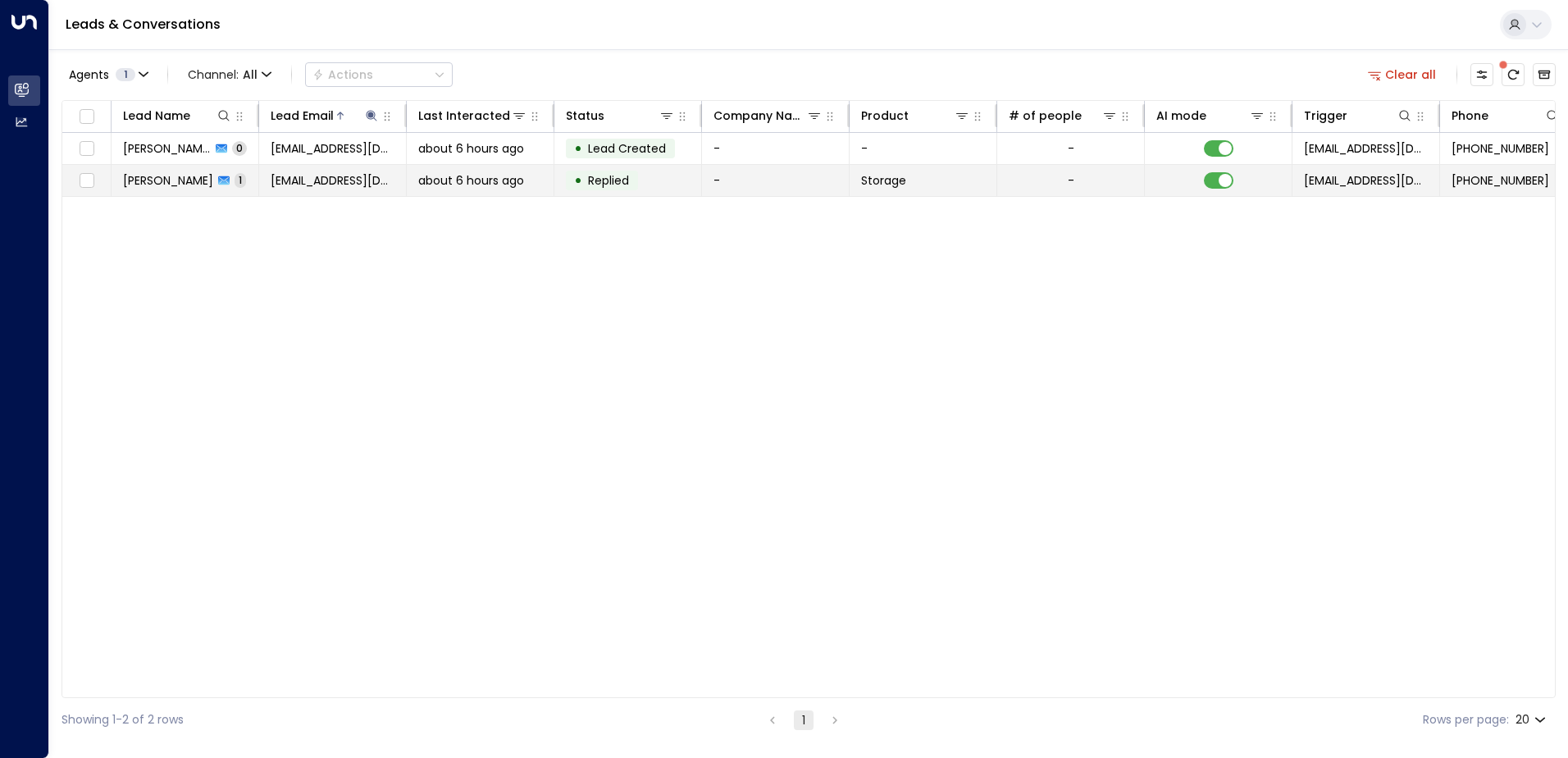
click at [329, 170] on td "[EMAIL_ADDRESS][DOMAIN_NAME]" at bounding box center [333, 181] width 148 height 31
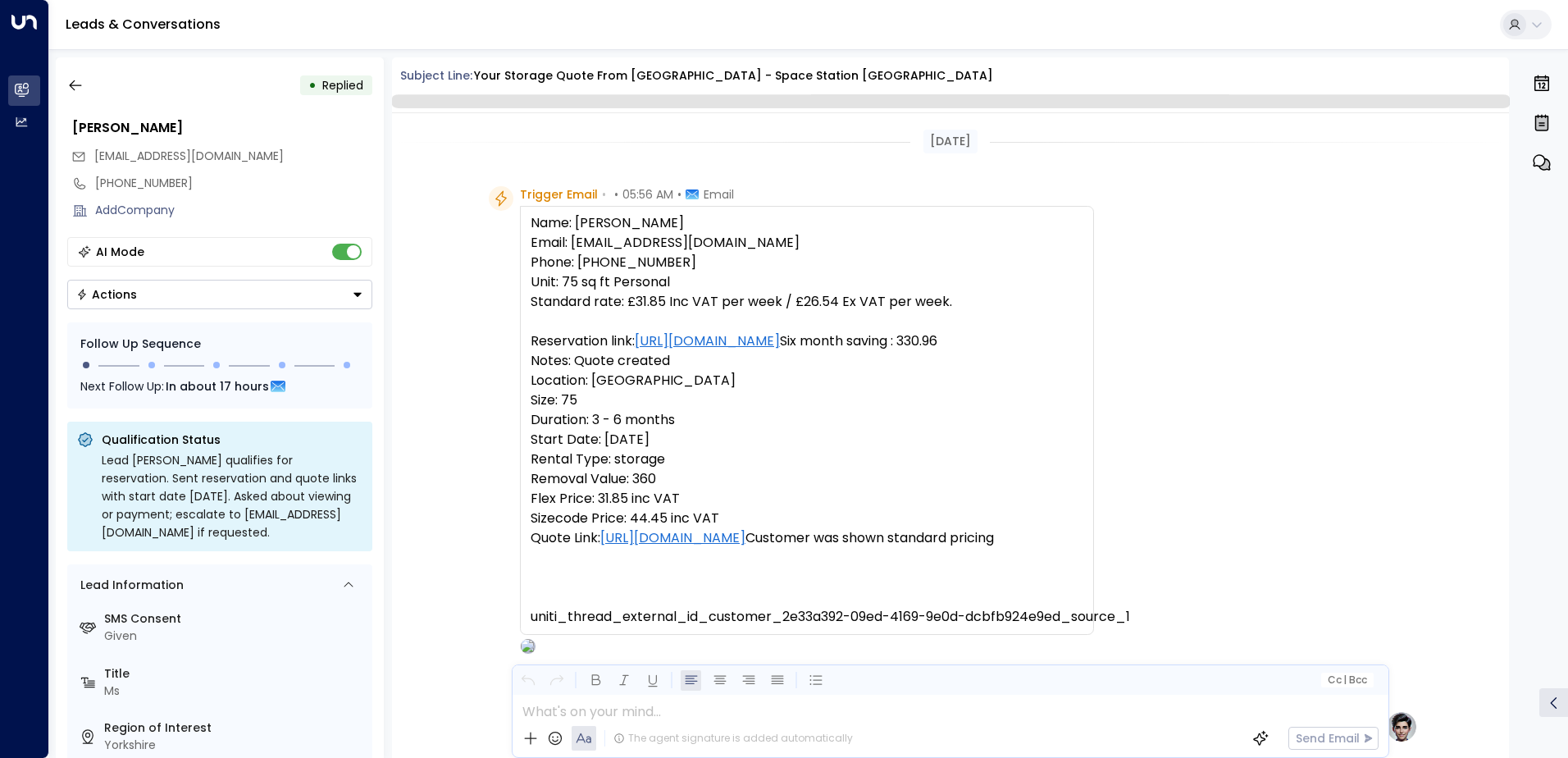
scroll to position [543, 0]
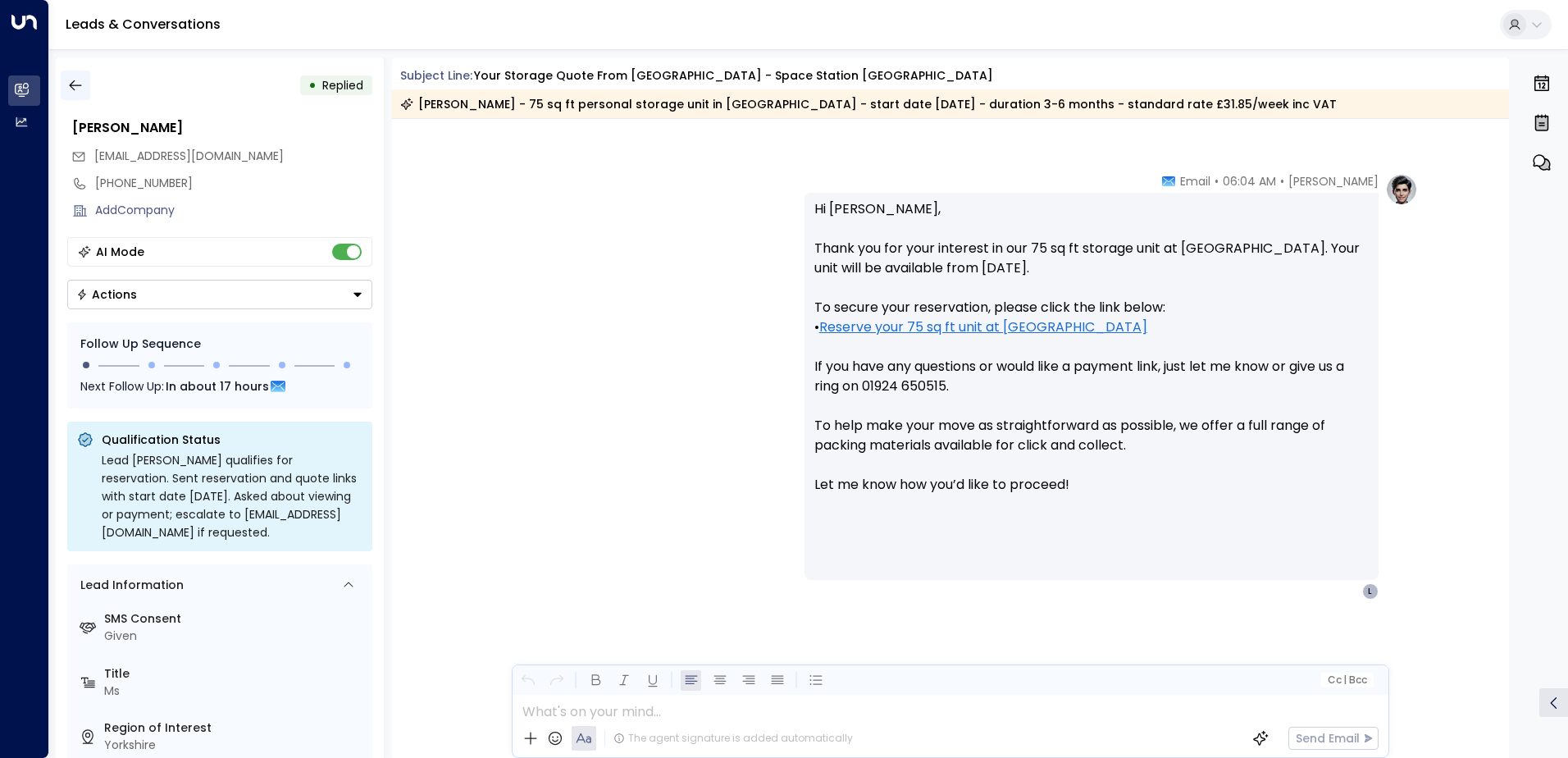
click at [70, 83] on icon "button" at bounding box center [75, 85] width 12 height 10
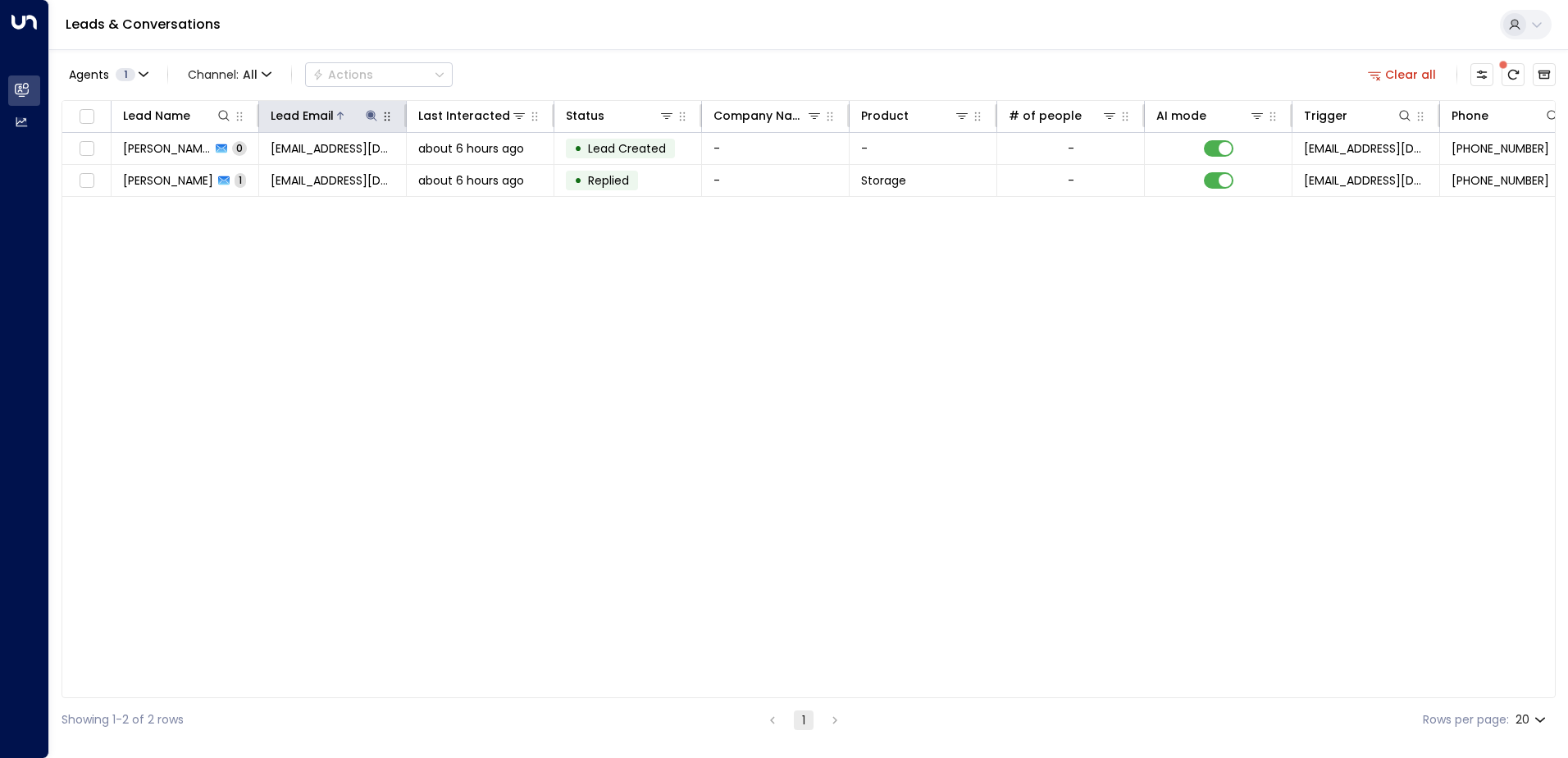
click at [375, 110] on icon at bounding box center [371, 115] width 13 height 13
click at [471, 171] on icon "button" at bounding box center [474, 175] width 13 height 13
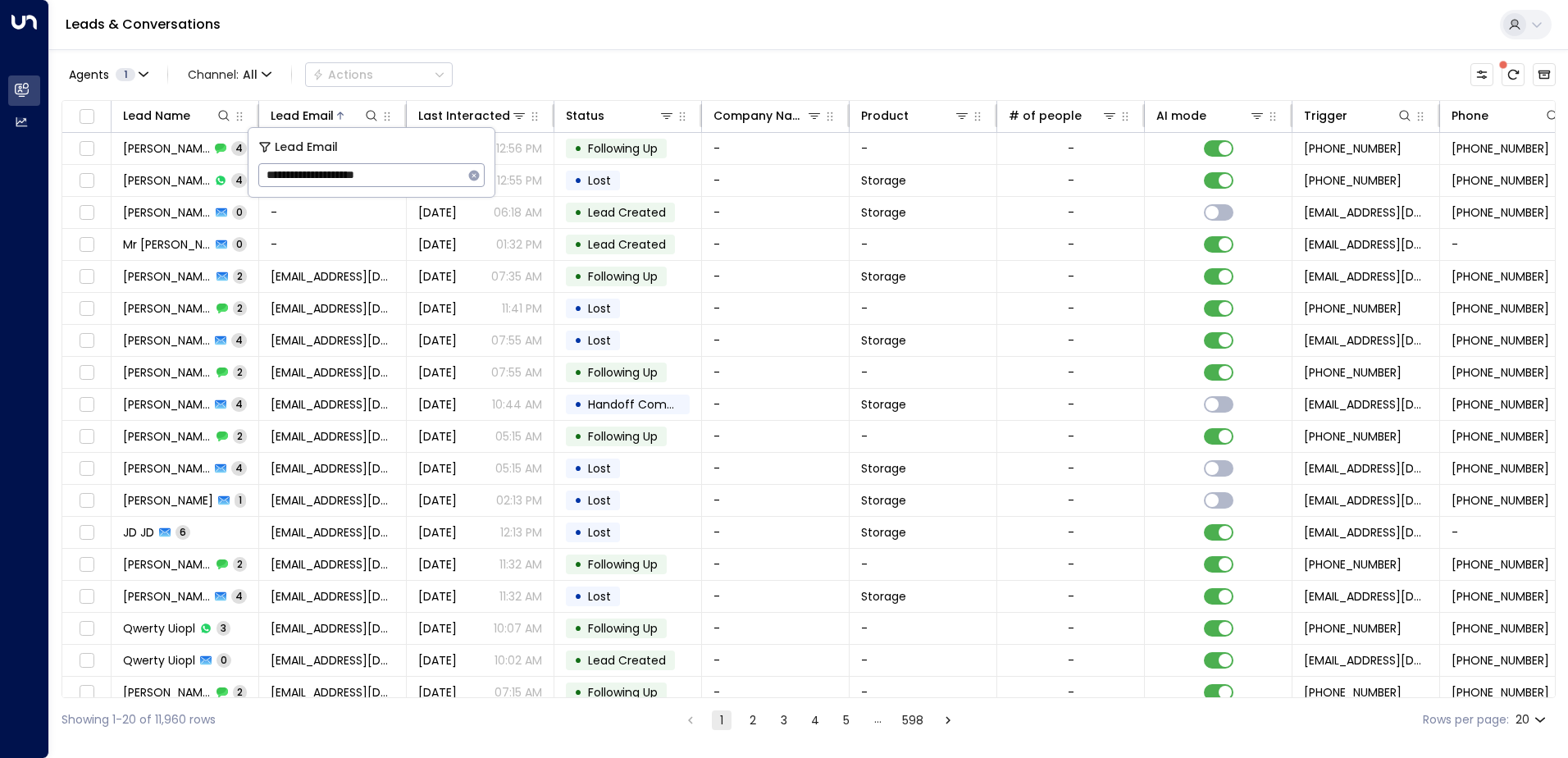
click at [505, 22] on div "Leads & Conversations" at bounding box center [808, 25] width 1518 height 50
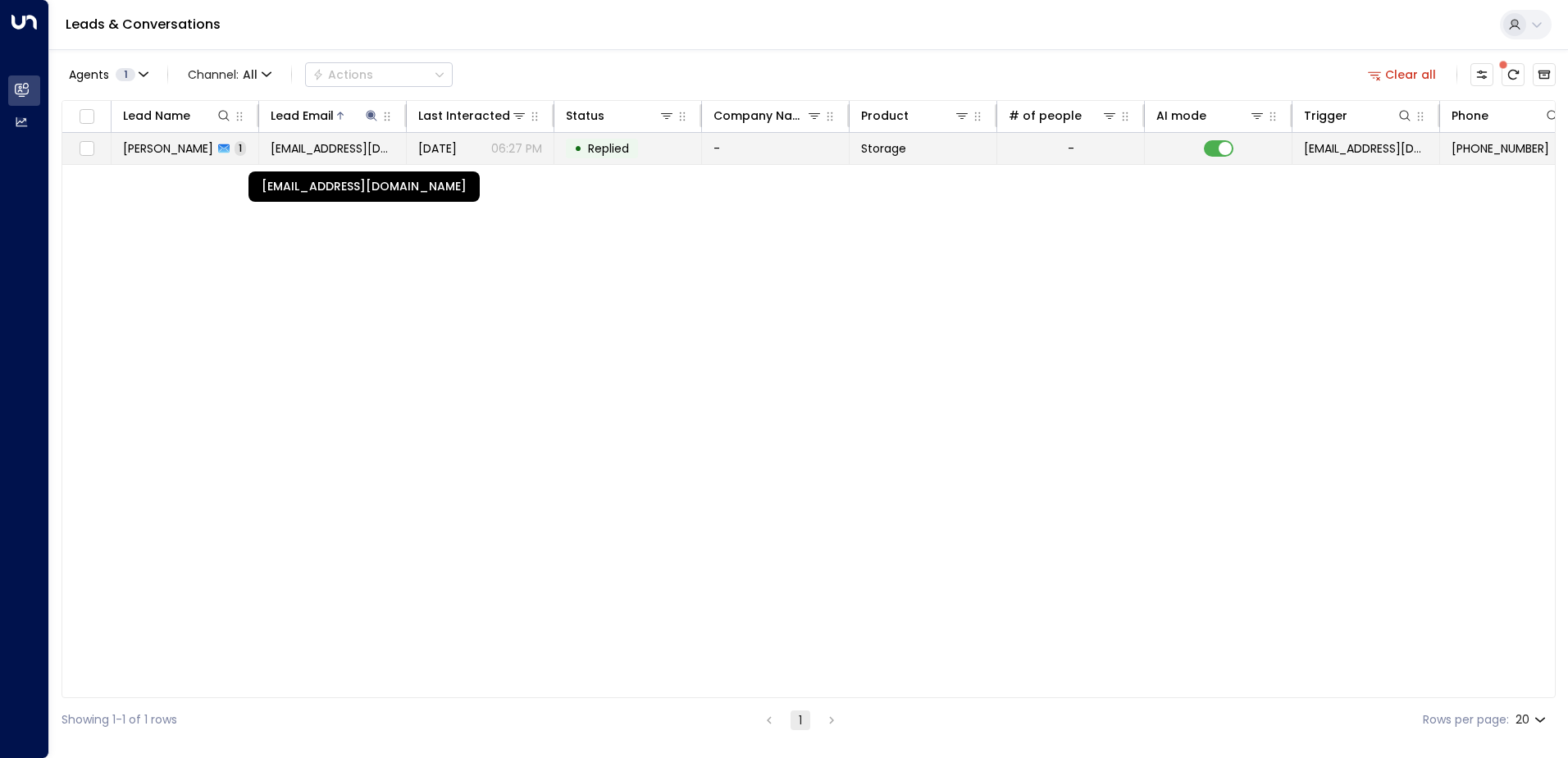
click at [307, 149] on span "[EMAIL_ADDRESS][DOMAIN_NAME]" at bounding box center [332, 148] width 123 height 17
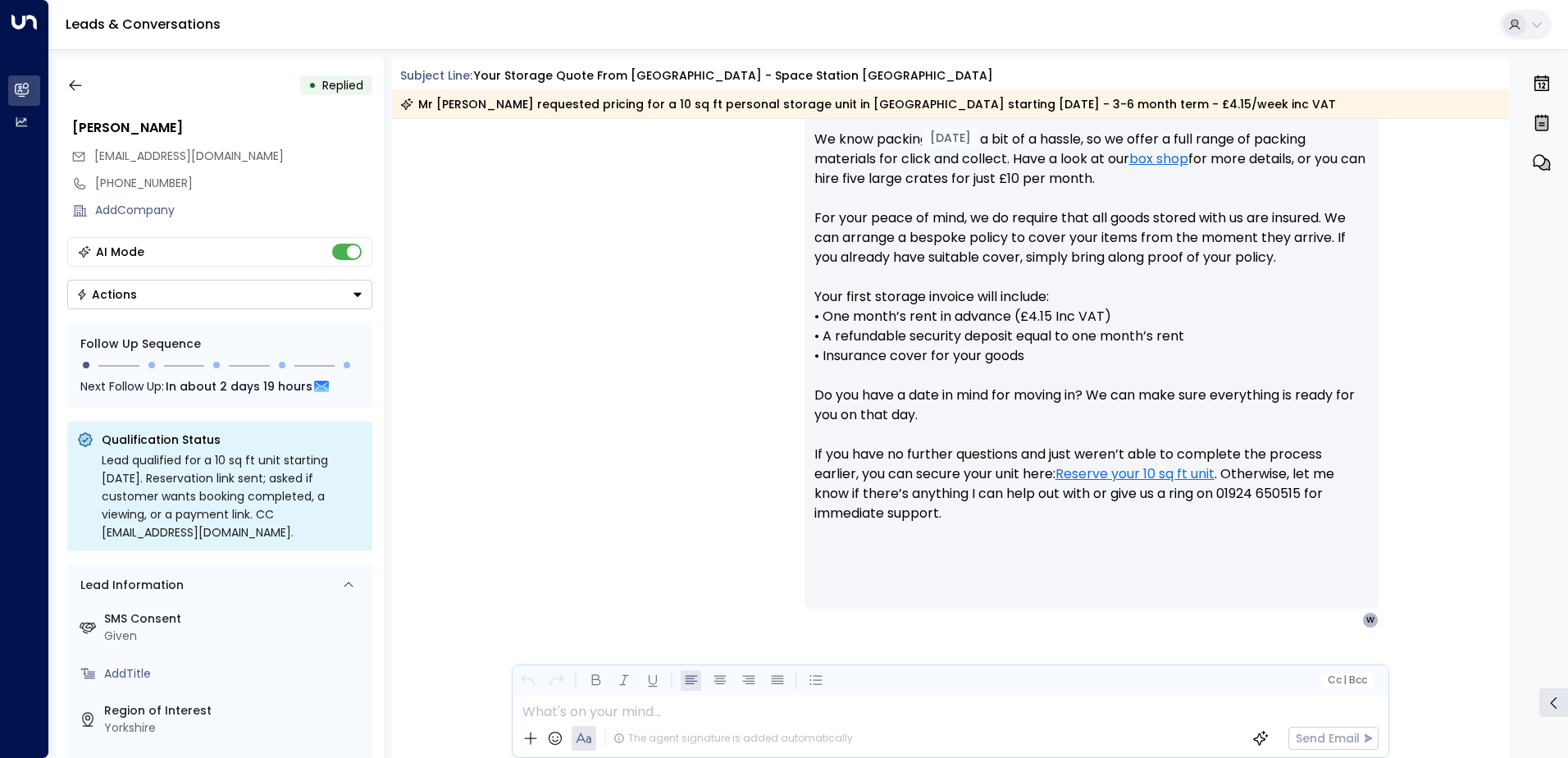
scroll to position [785, 0]
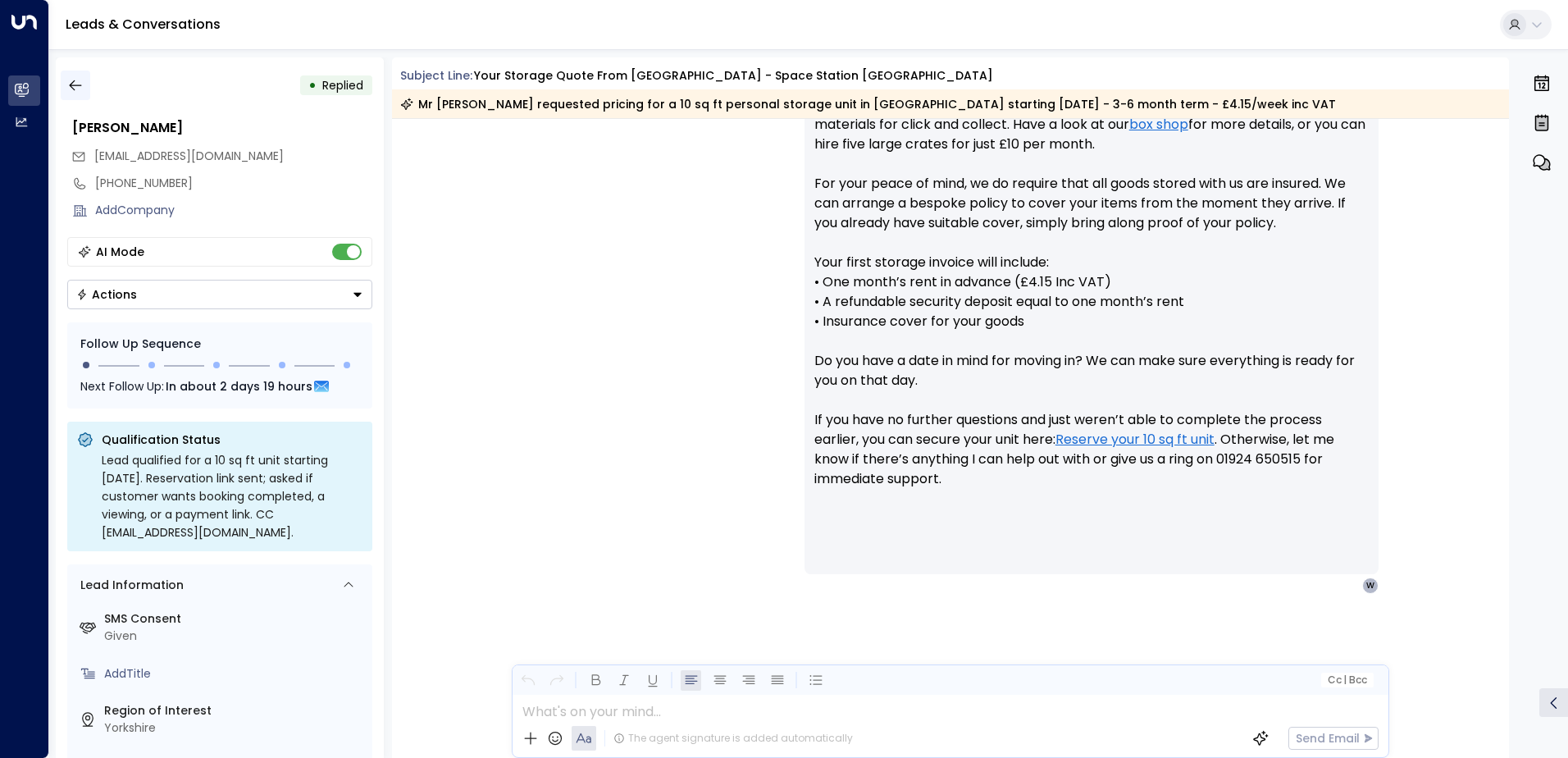
click at [73, 90] on icon "button" at bounding box center [75, 85] width 12 height 10
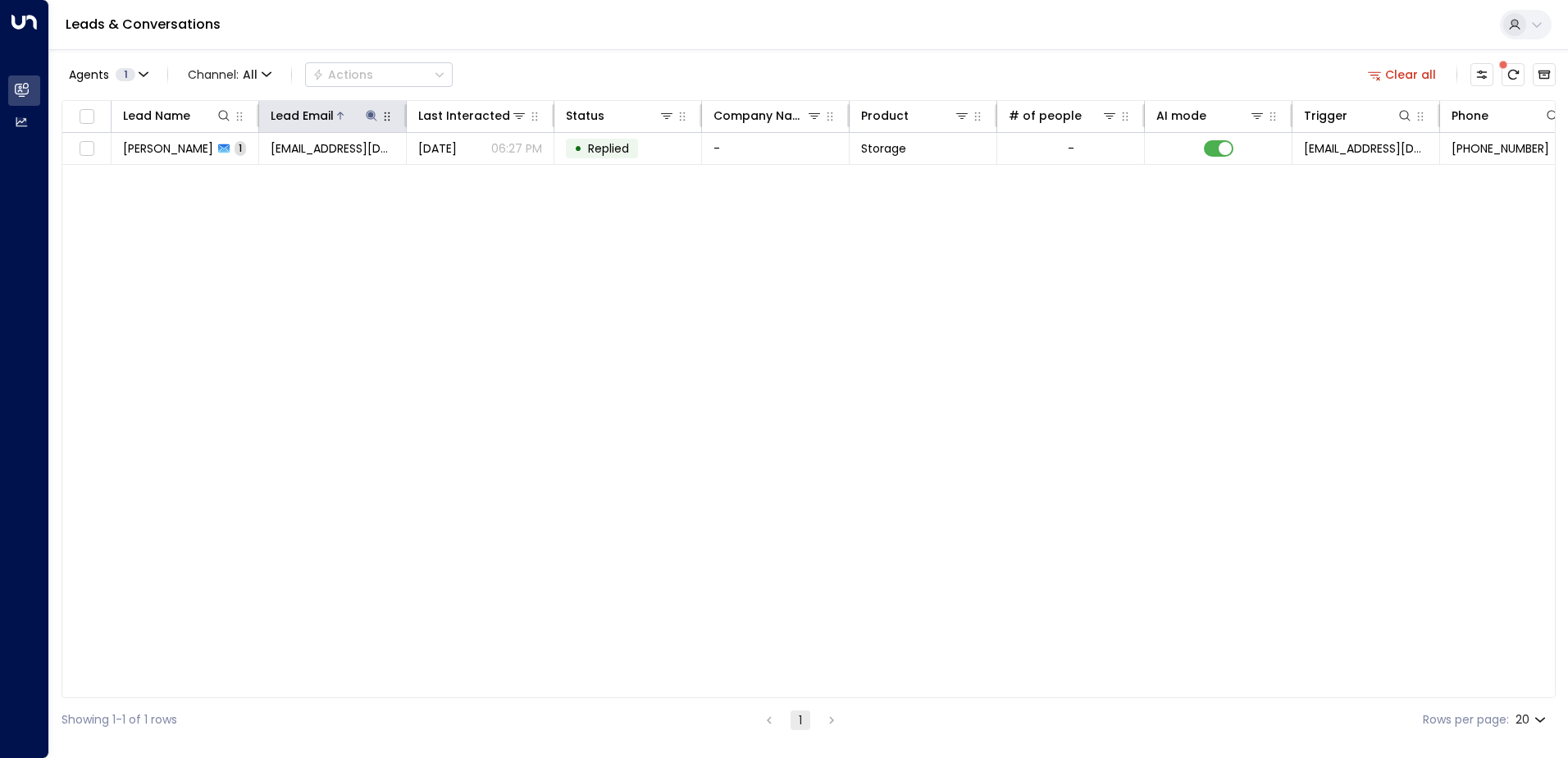
click at [366, 112] on icon at bounding box center [371, 115] width 13 height 13
click at [475, 177] on icon "button" at bounding box center [475, 175] width 10 height 10
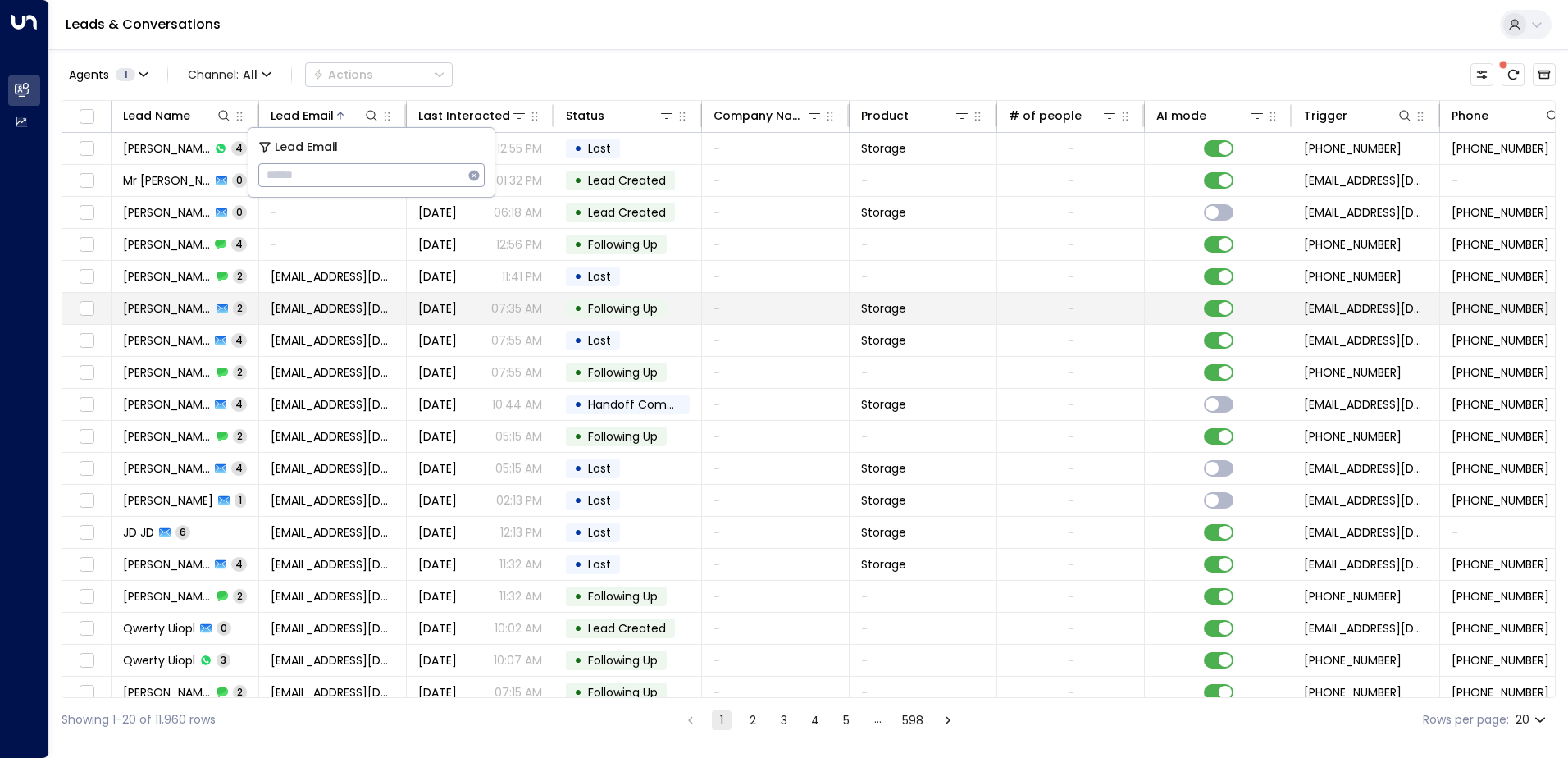
type input "**********"
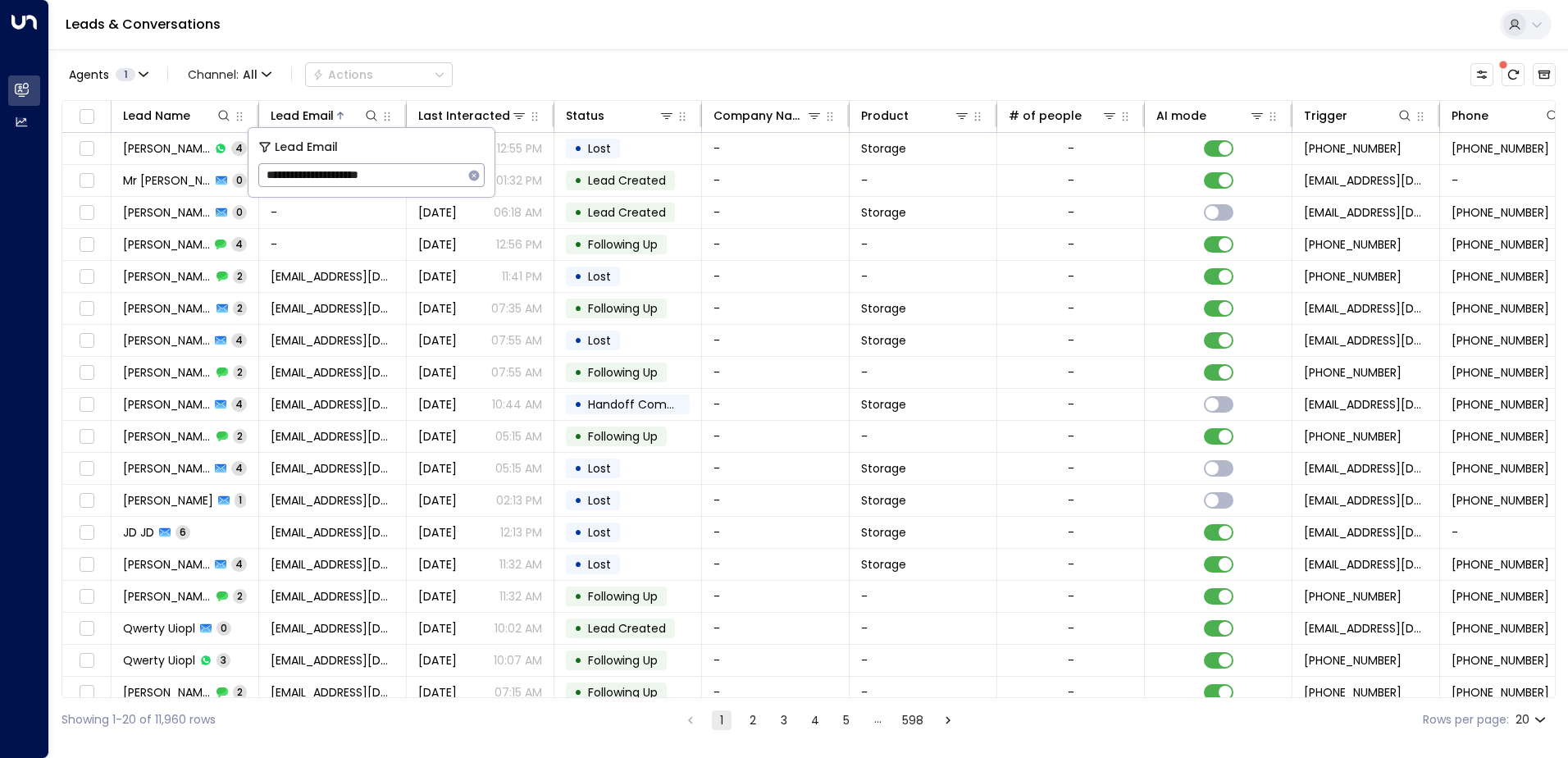
click at [556, 29] on div "Leads & Conversations" at bounding box center [808, 25] width 1518 height 50
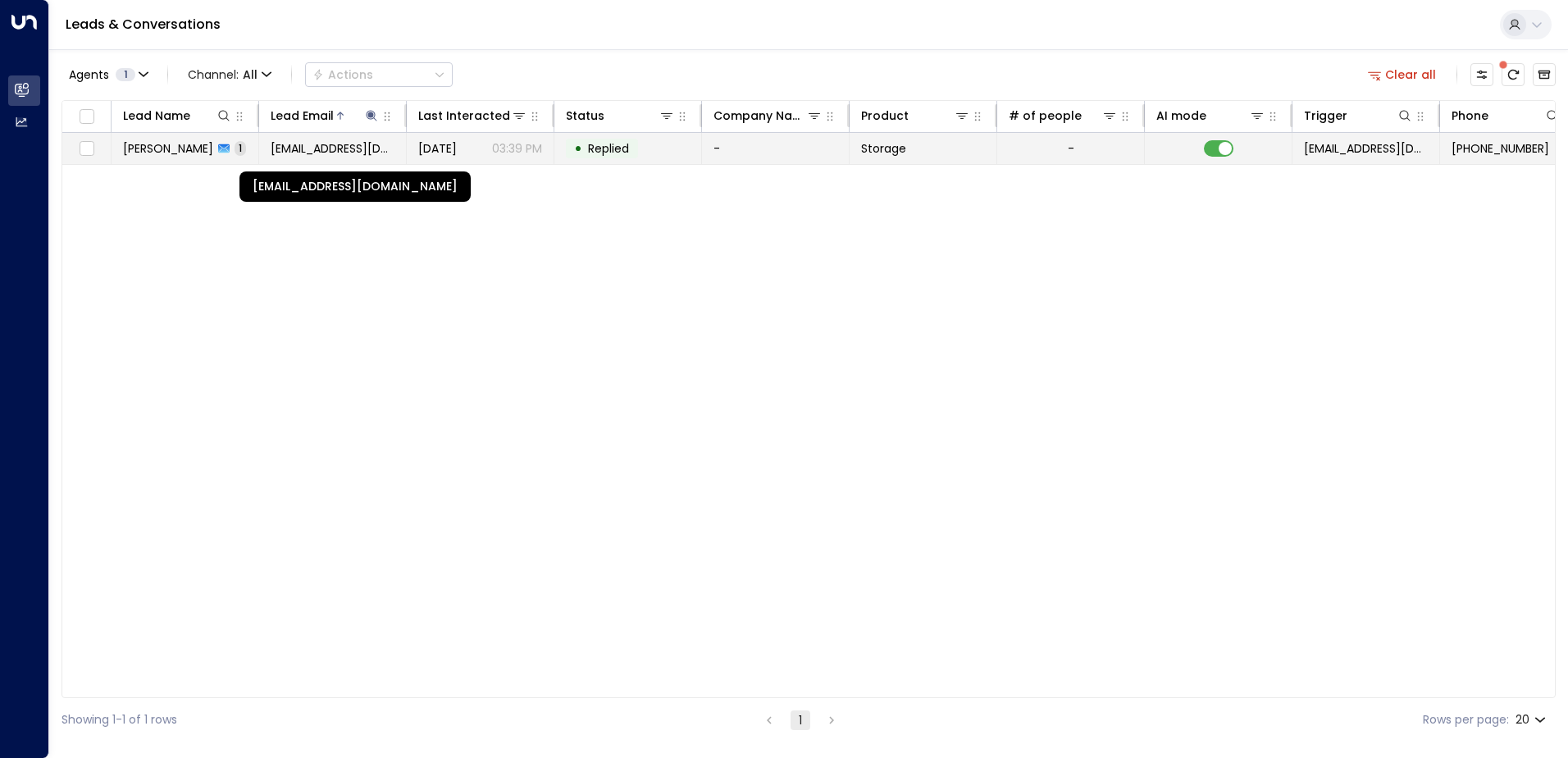
click at [327, 154] on span "[EMAIL_ADDRESS][DOMAIN_NAME]" at bounding box center [332, 148] width 123 height 17
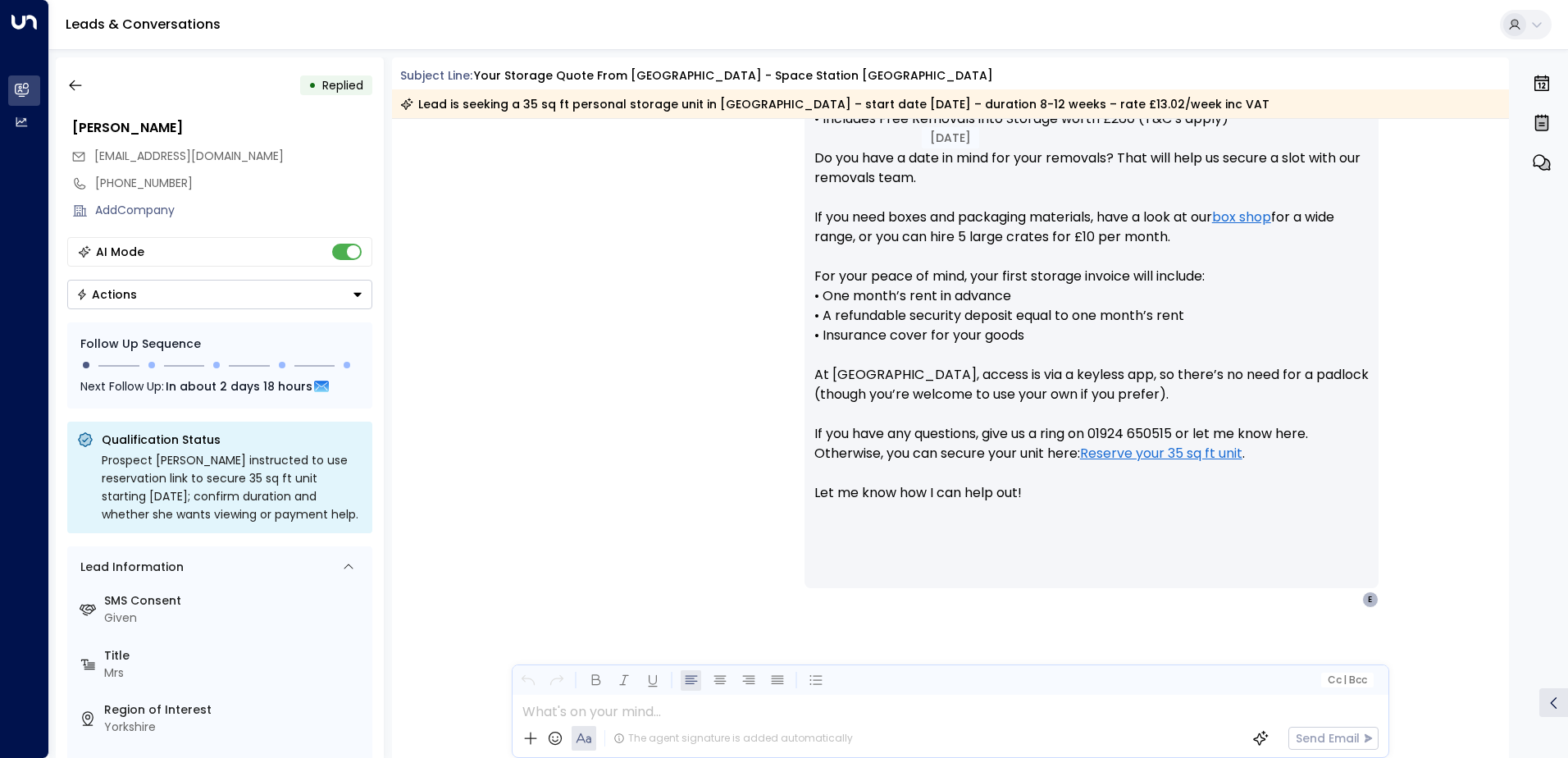
scroll to position [746, 0]
